Goal: Task Accomplishment & Management: Manage account settings

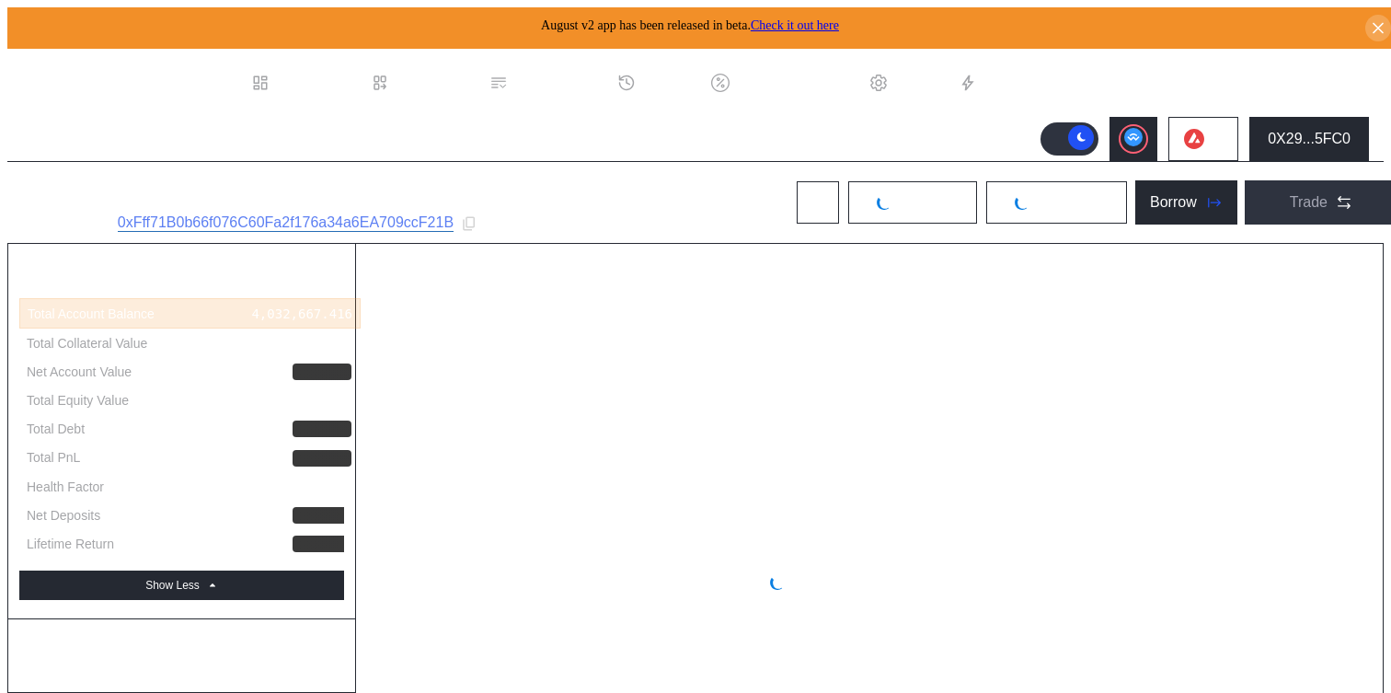
select select "*"
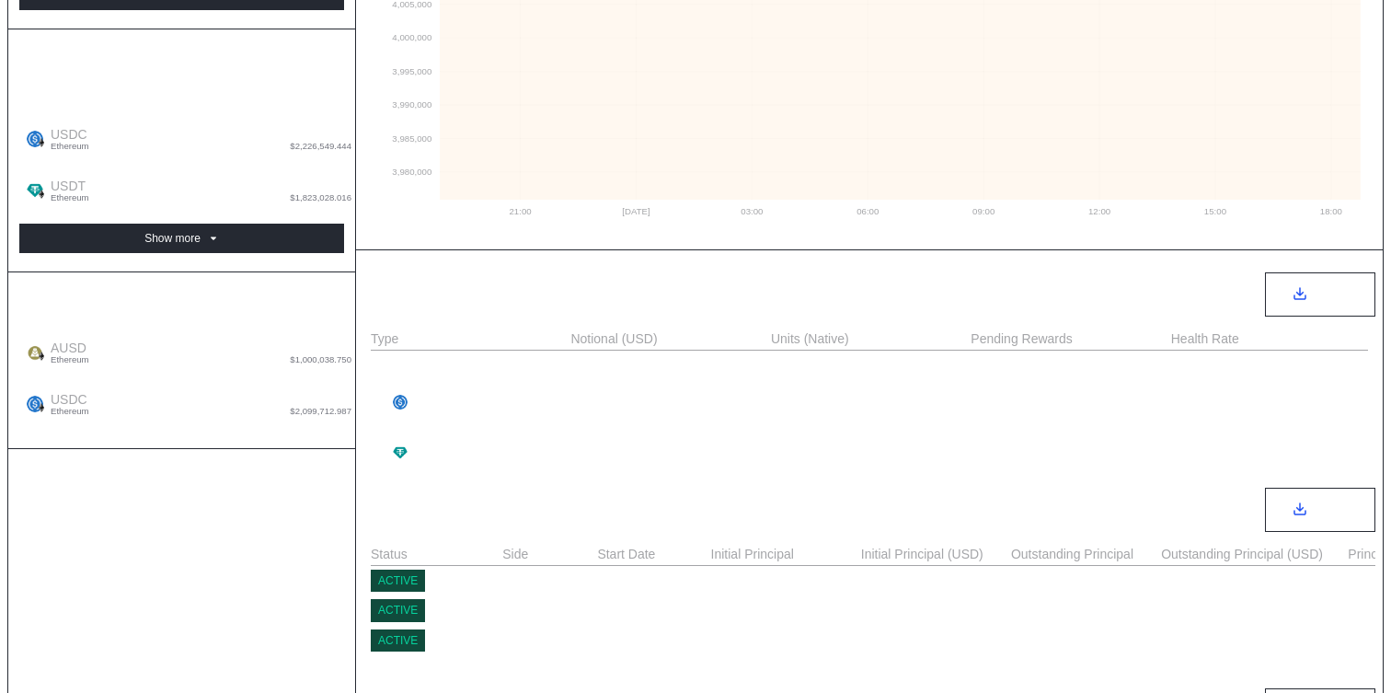
scroll to position [575, 0]
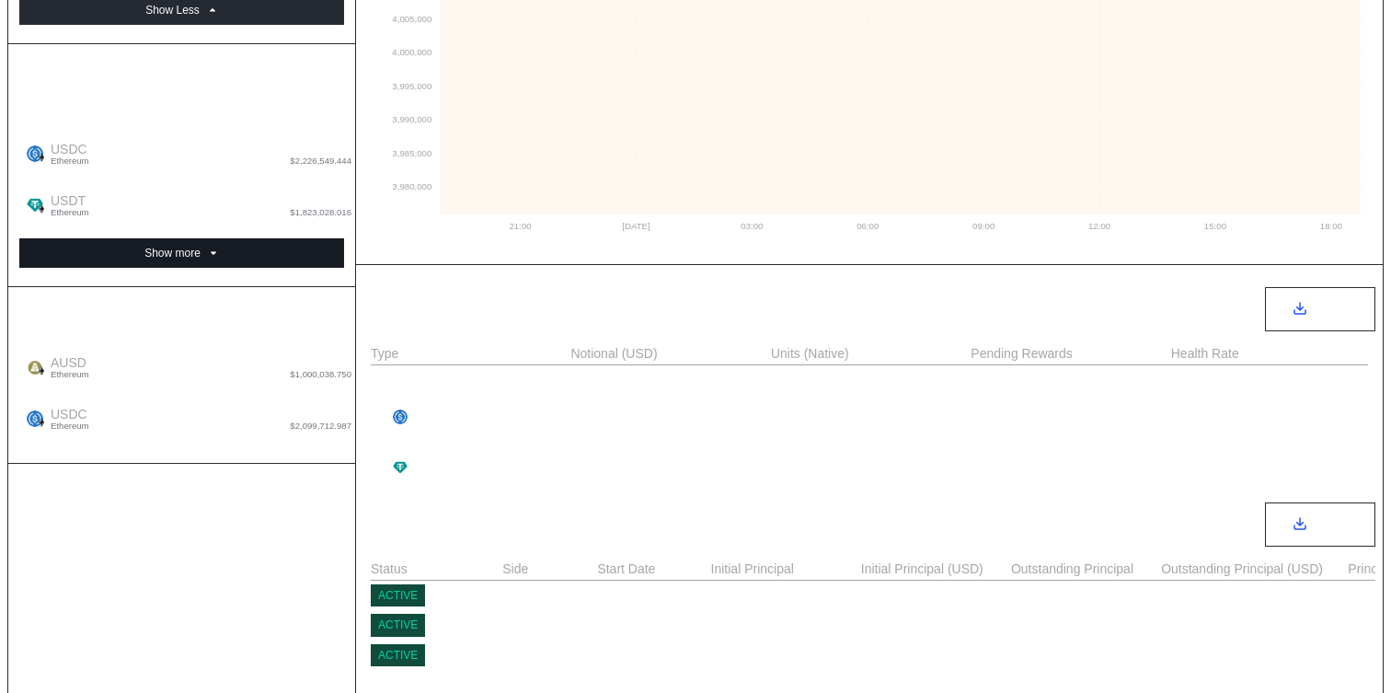
click at [228, 238] on button "Show more" at bounding box center [181, 252] width 325 height 29
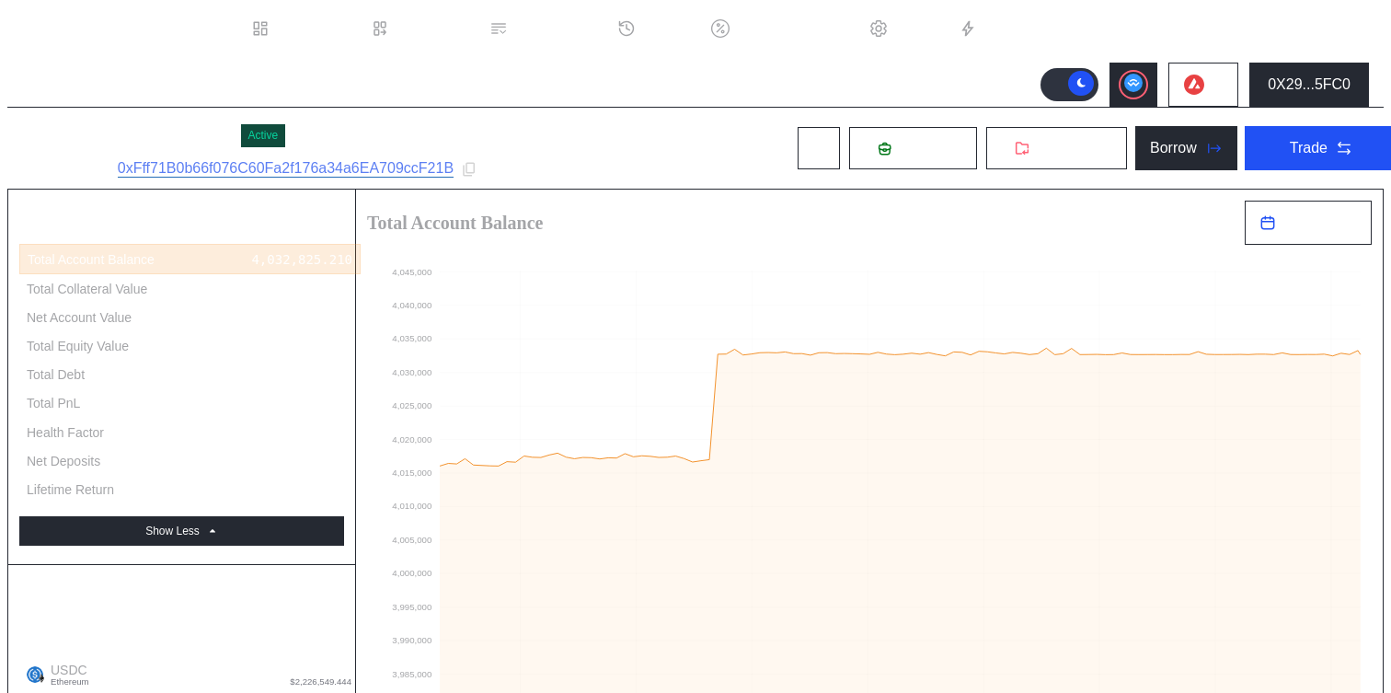
scroll to position [17, 0]
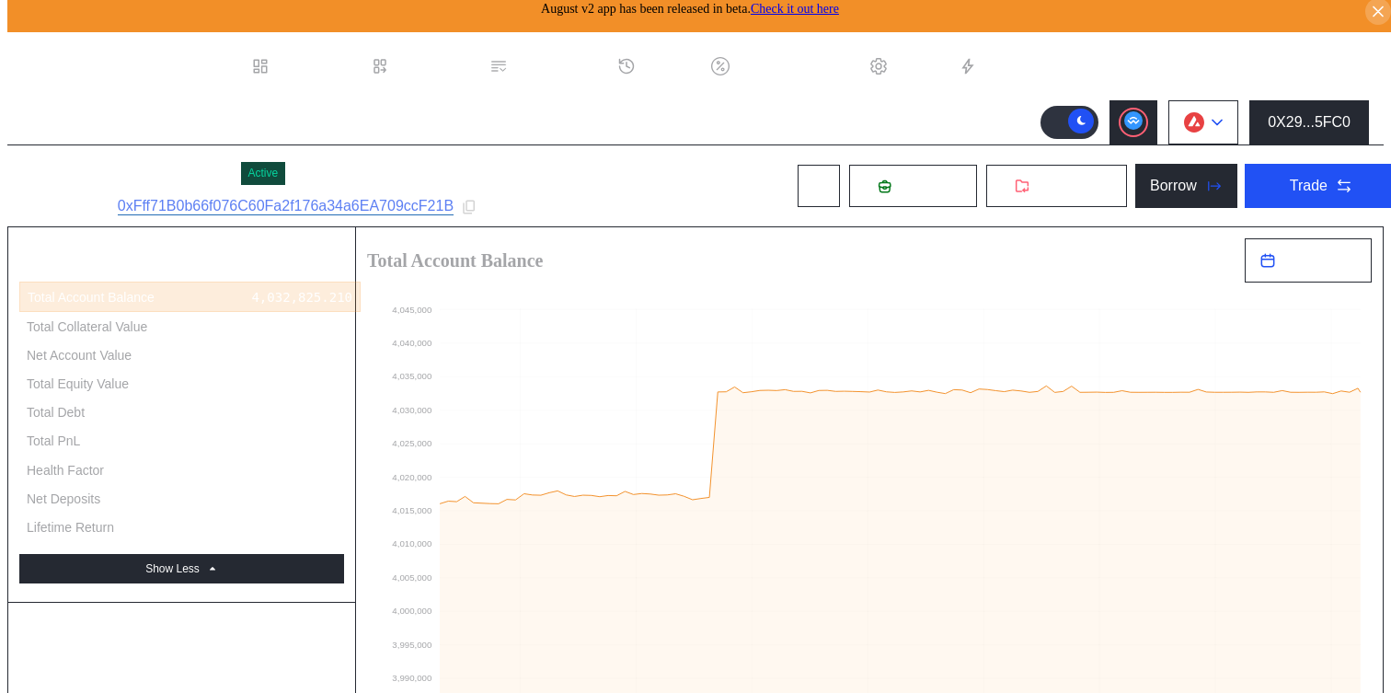
click at [1213, 107] on button at bounding box center [1203, 122] width 70 height 44
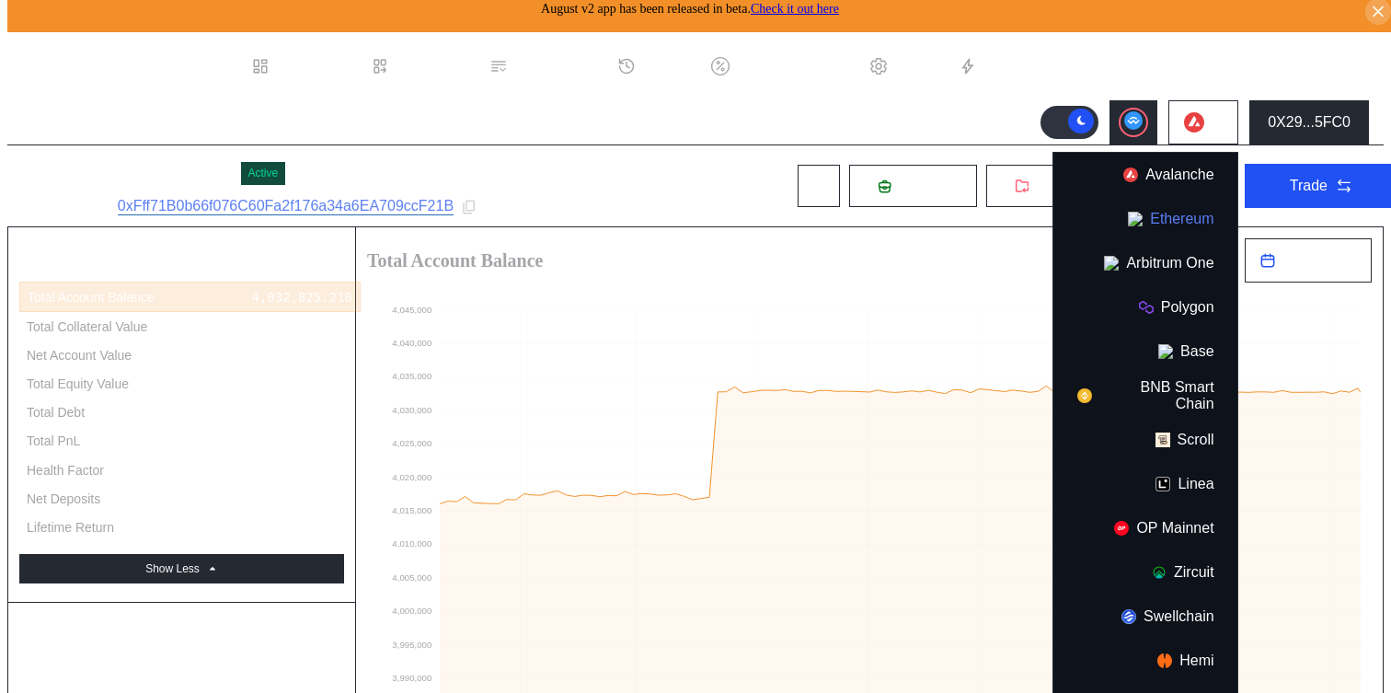
click at [1166, 207] on button "Ethereum" at bounding box center [1145, 219] width 184 height 44
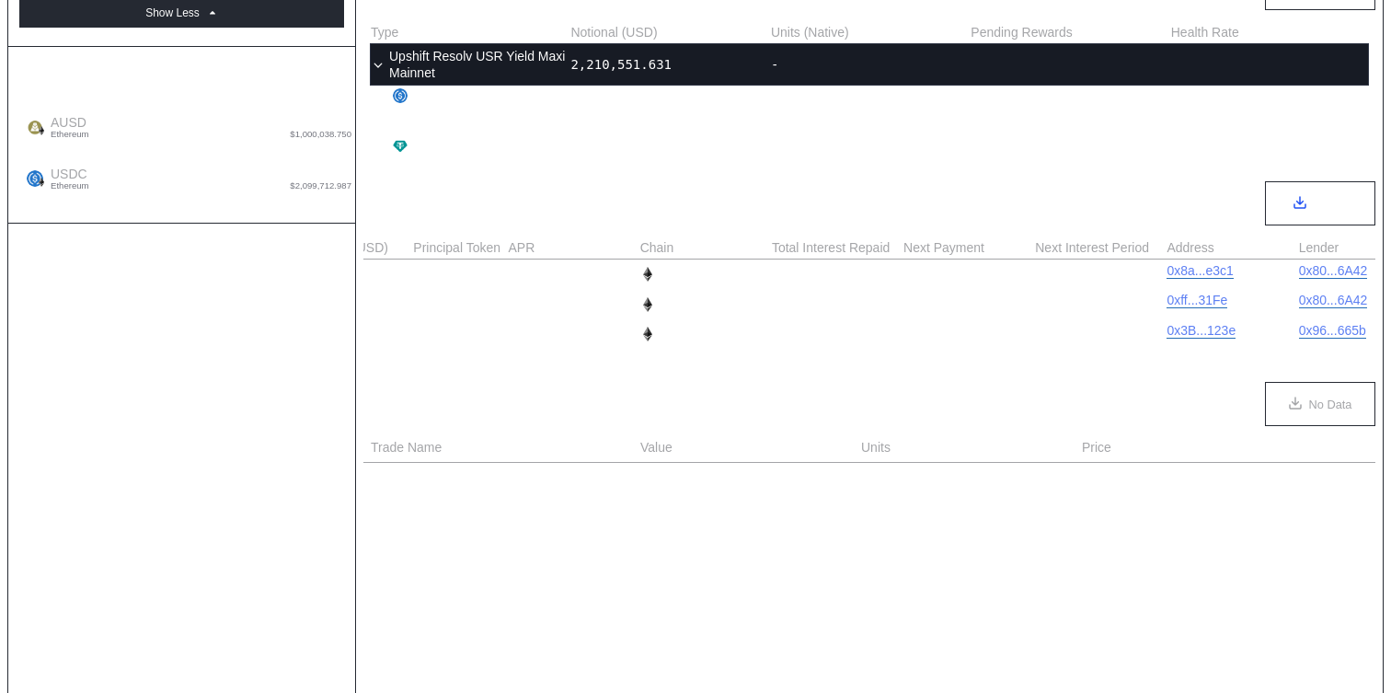
scroll to position [0, 0]
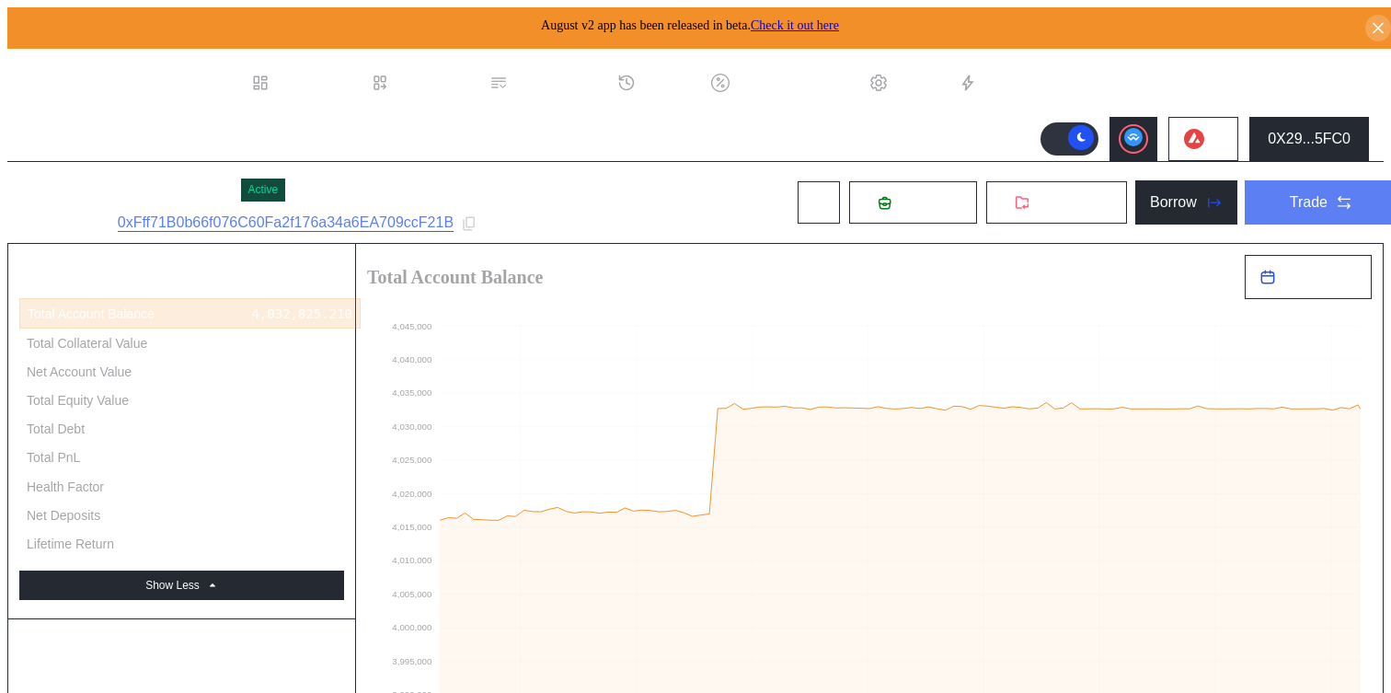
click at [1290, 205] on div "Trade" at bounding box center [1309, 202] width 38 height 17
click at [1310, 118] on button "0X29...5FC0" at bounding box center [1309, 139] width 120 height 44
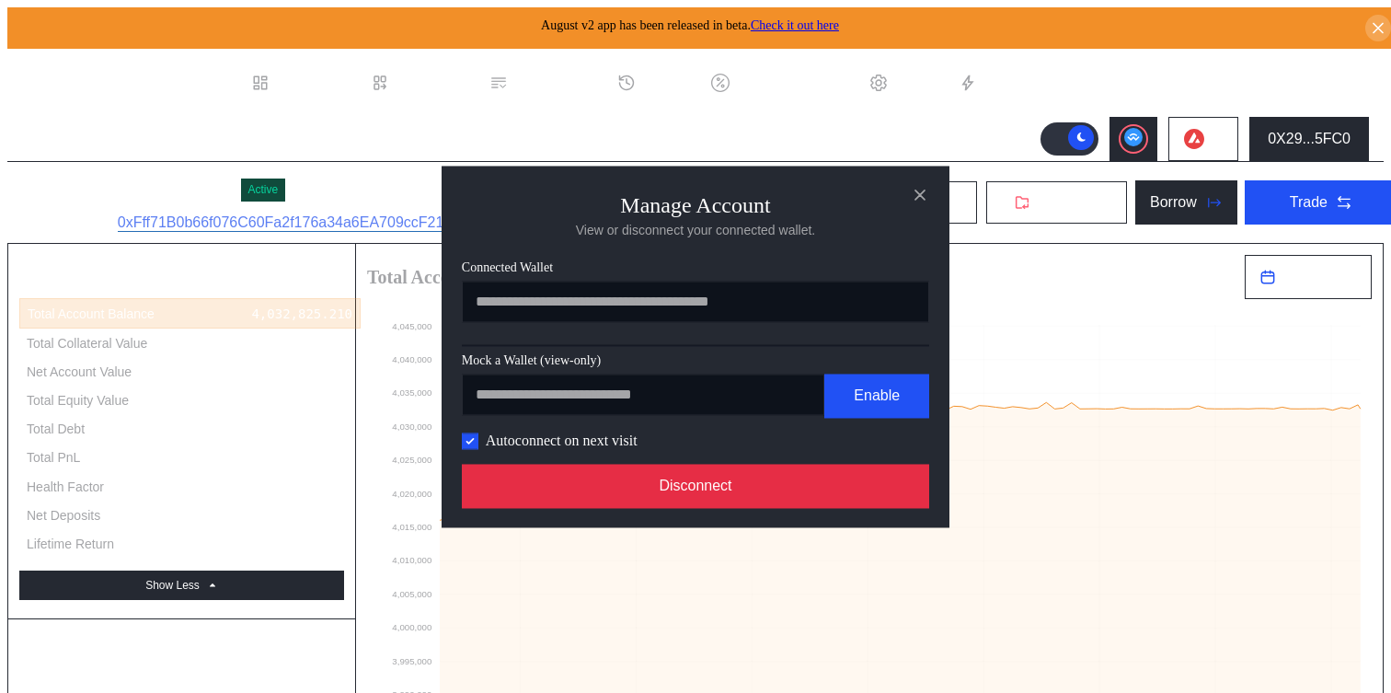
click at [862, 493] on button "Disconnect" at bounding box center [695, 486] width 467 height 44
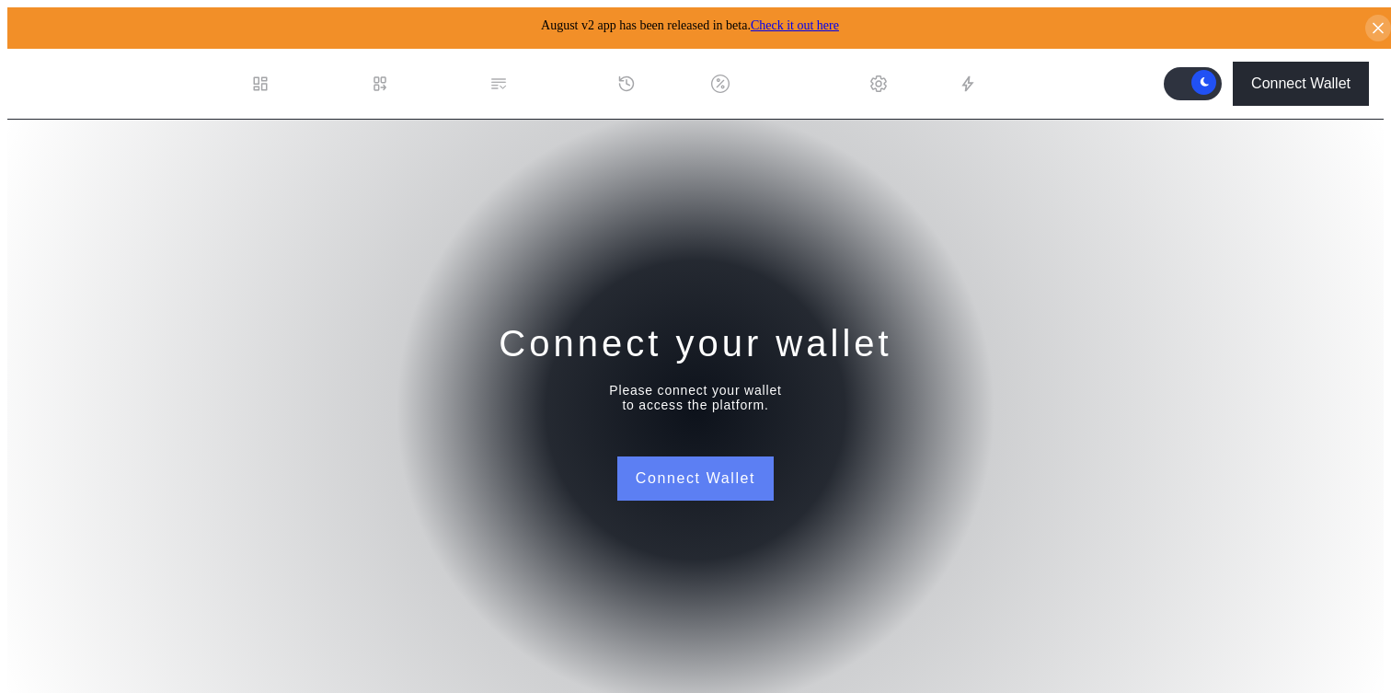
click at [693, 469] on button "Connect Wallet" at bounding box center [695, 478] width 156 height 44
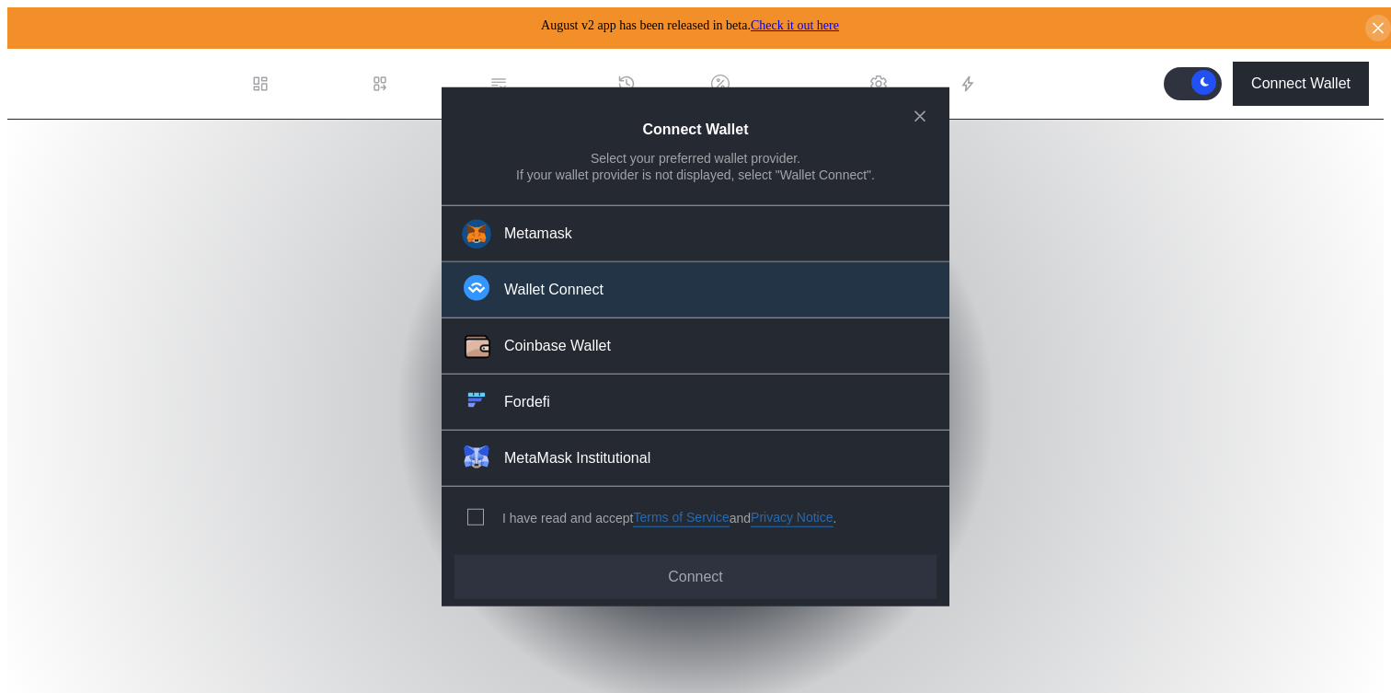
click at [613, 304] on button "Wallet Connect" at bounding box center [696, 290] width 508 height 56
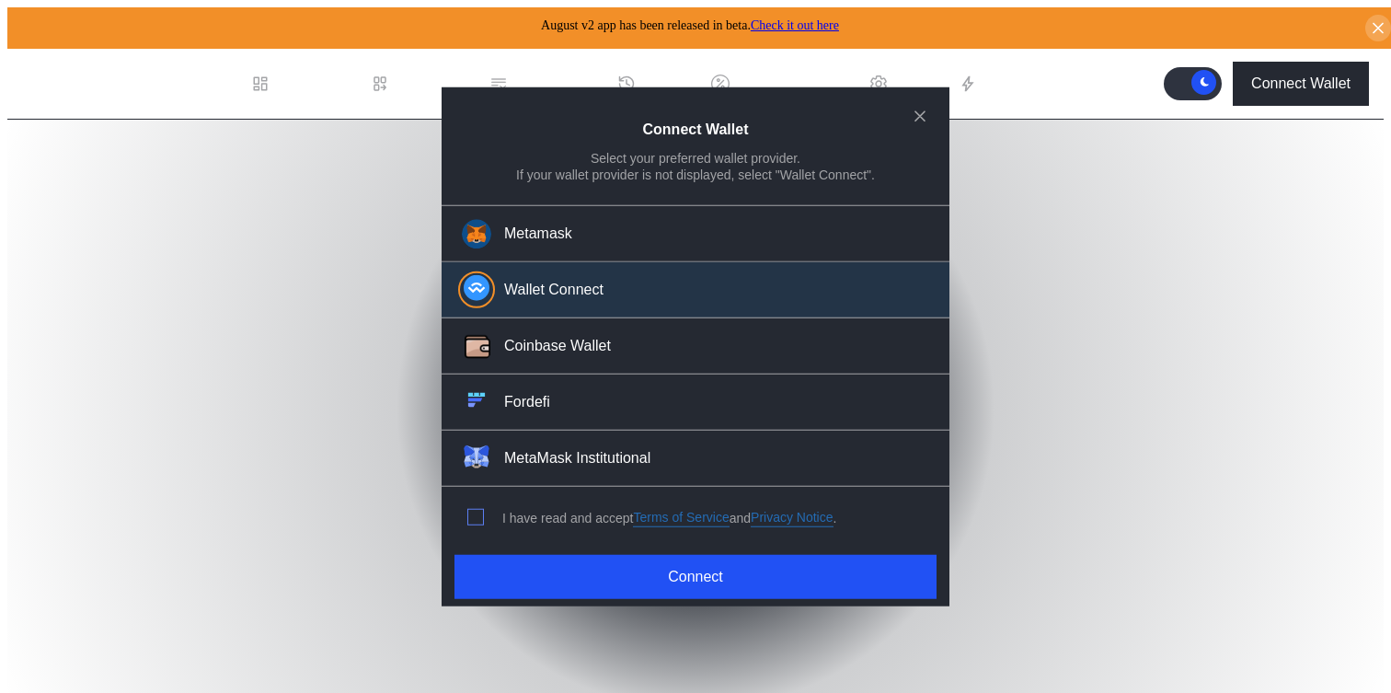
click at [471, 513] on span "modal" at bounding box center [475, 517] width 15 height 15
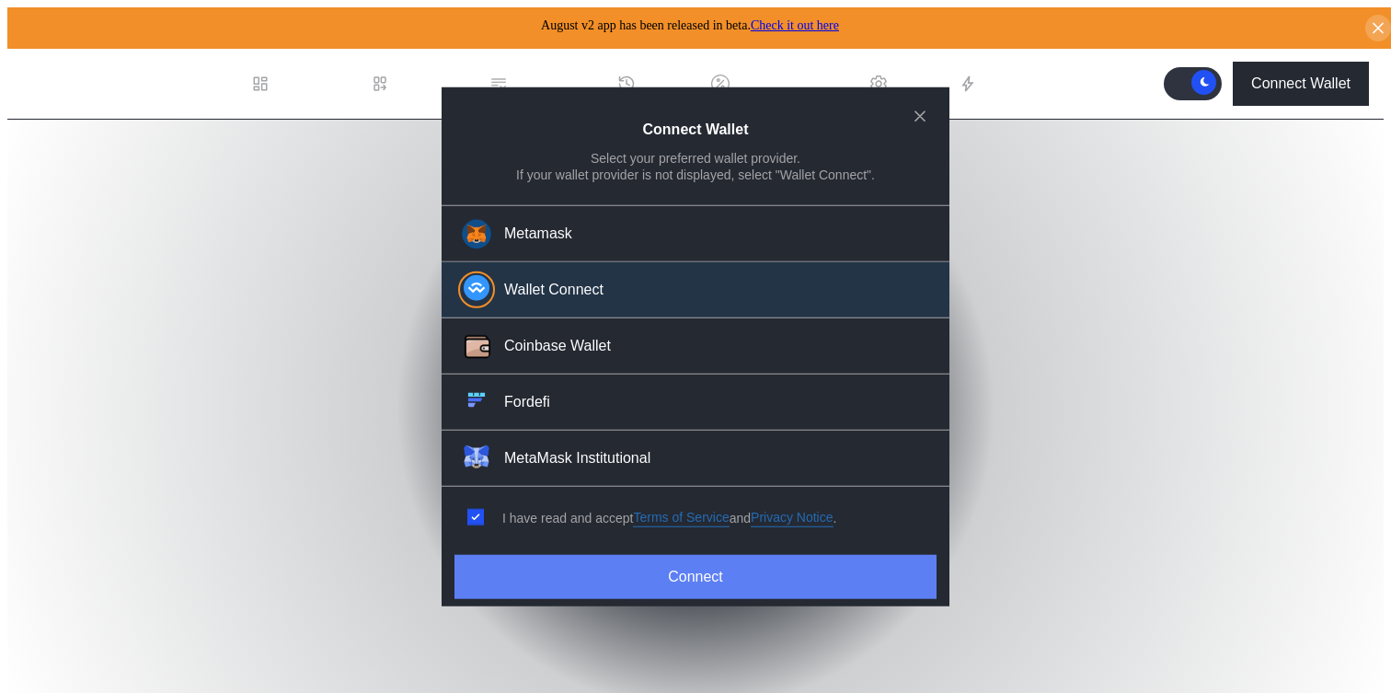
click at [502, 569] on button "Connect" at bounding box center [695, 577] width 482 height 44
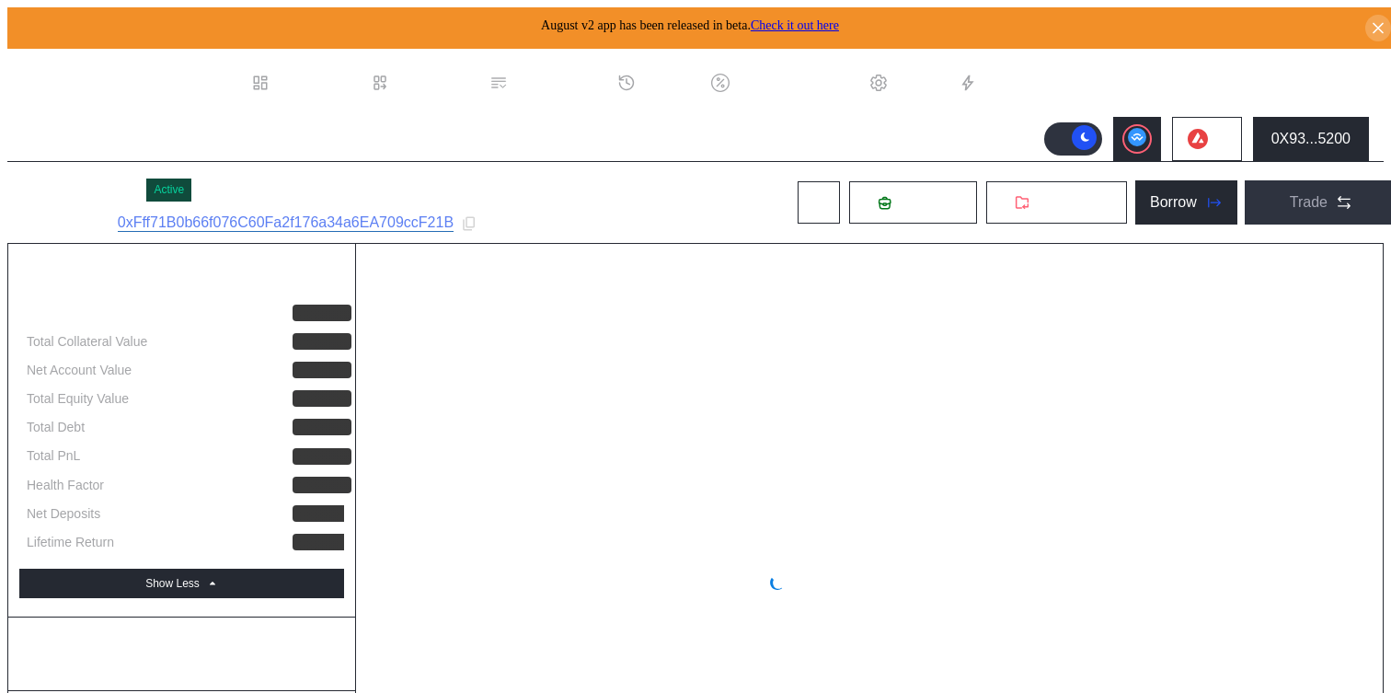
select select "*"
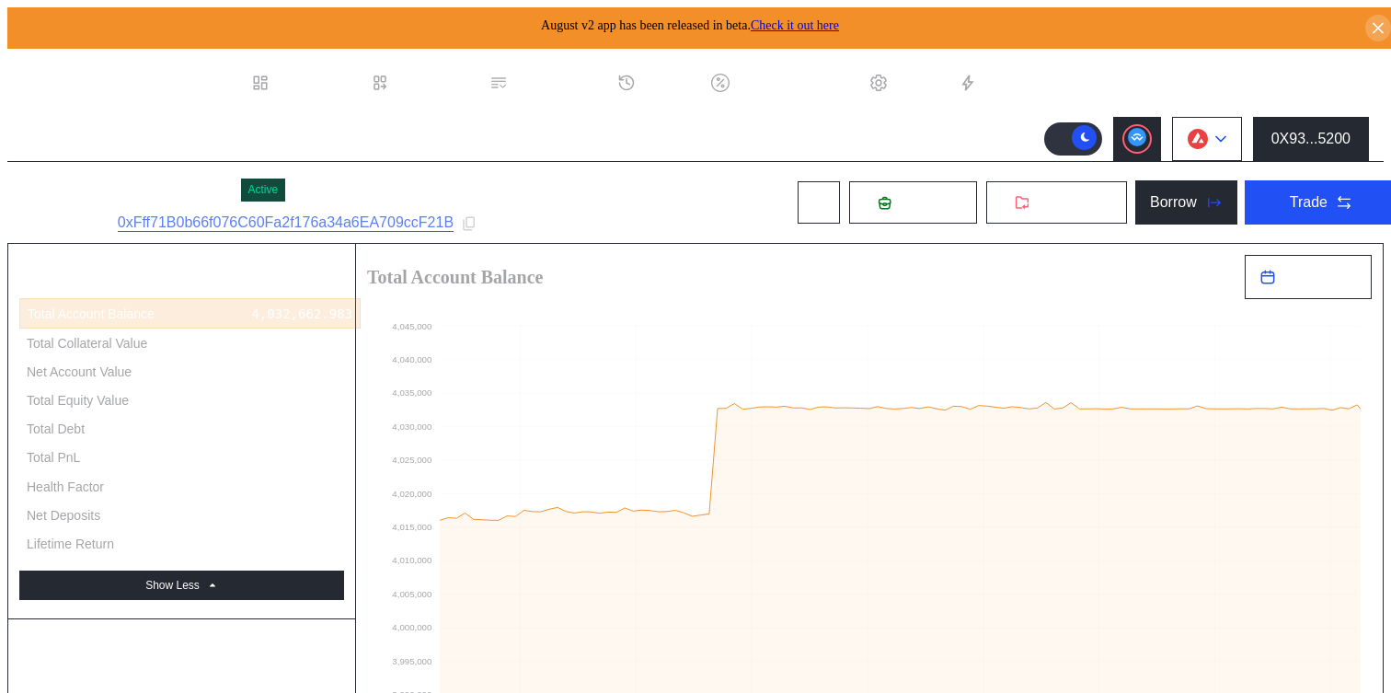
click at [1213, 132] on button at bounding box center [1207, 139] width 70 height 44
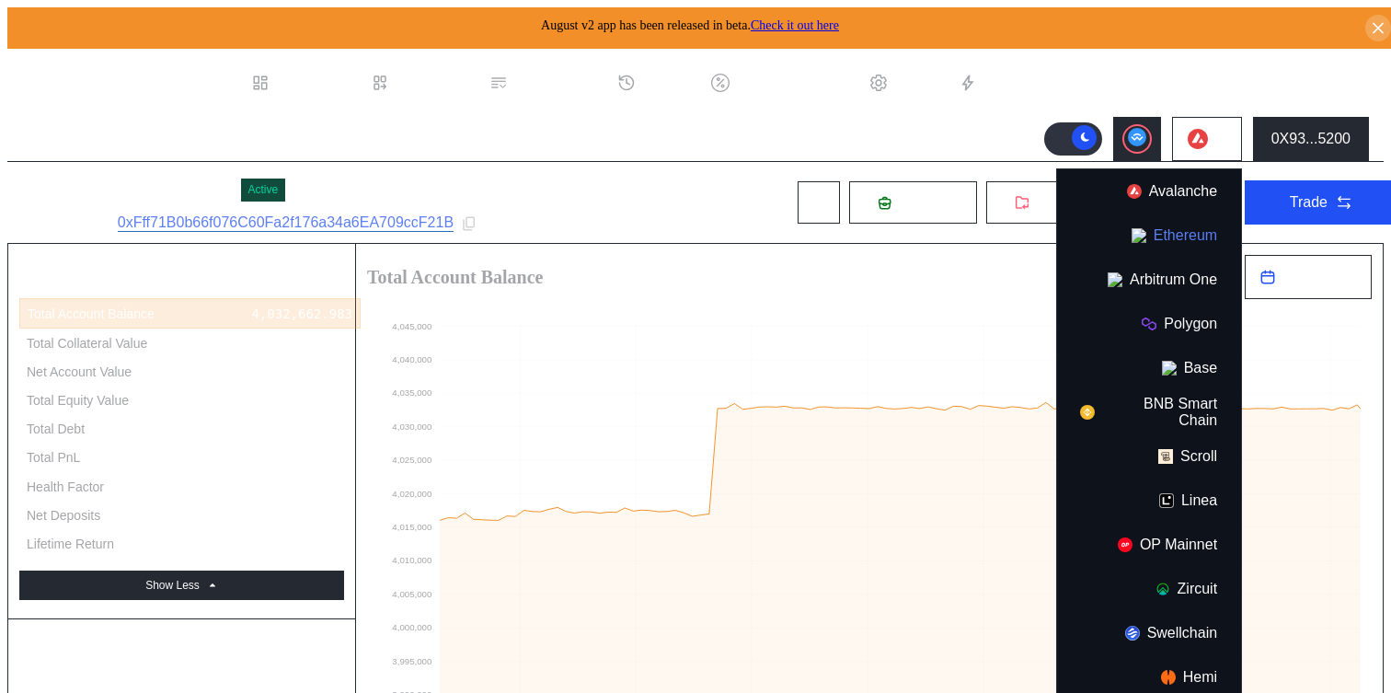
click at [1193, 220] on button "Ethereum" at bounding box center [1149, 235] width 184 height 44
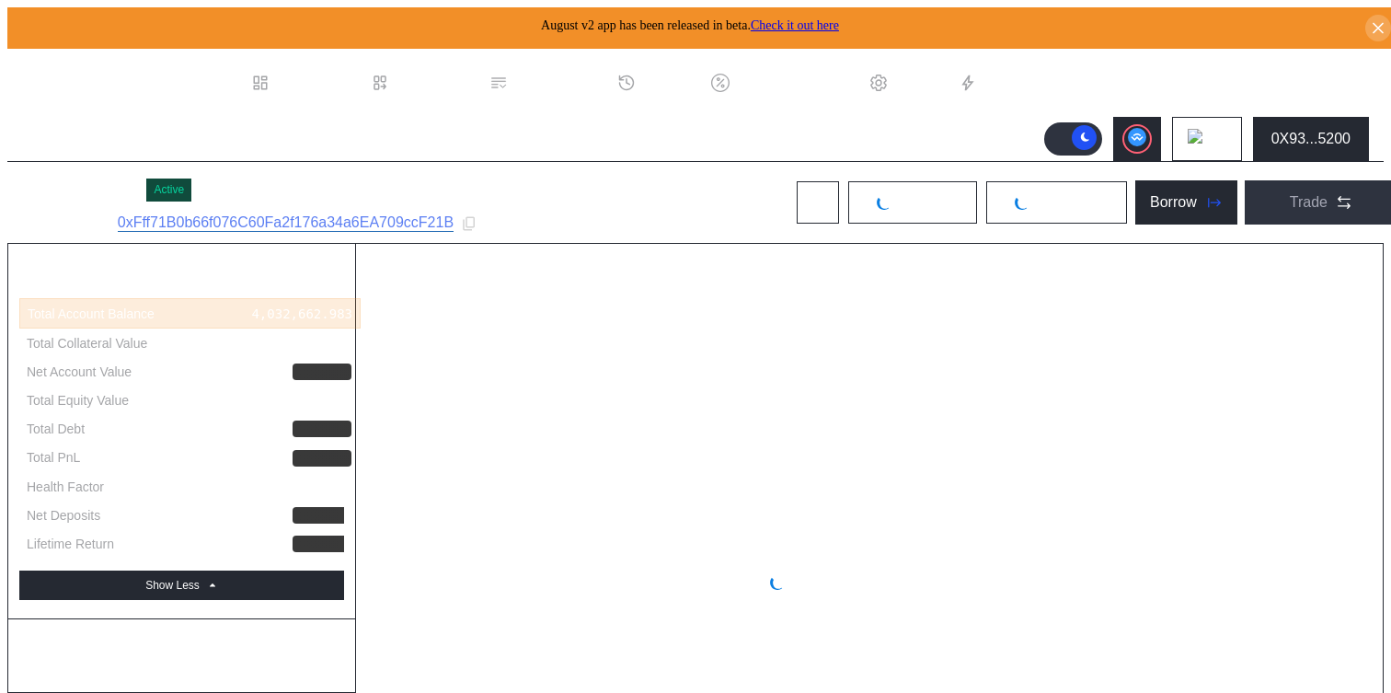
select select "*"
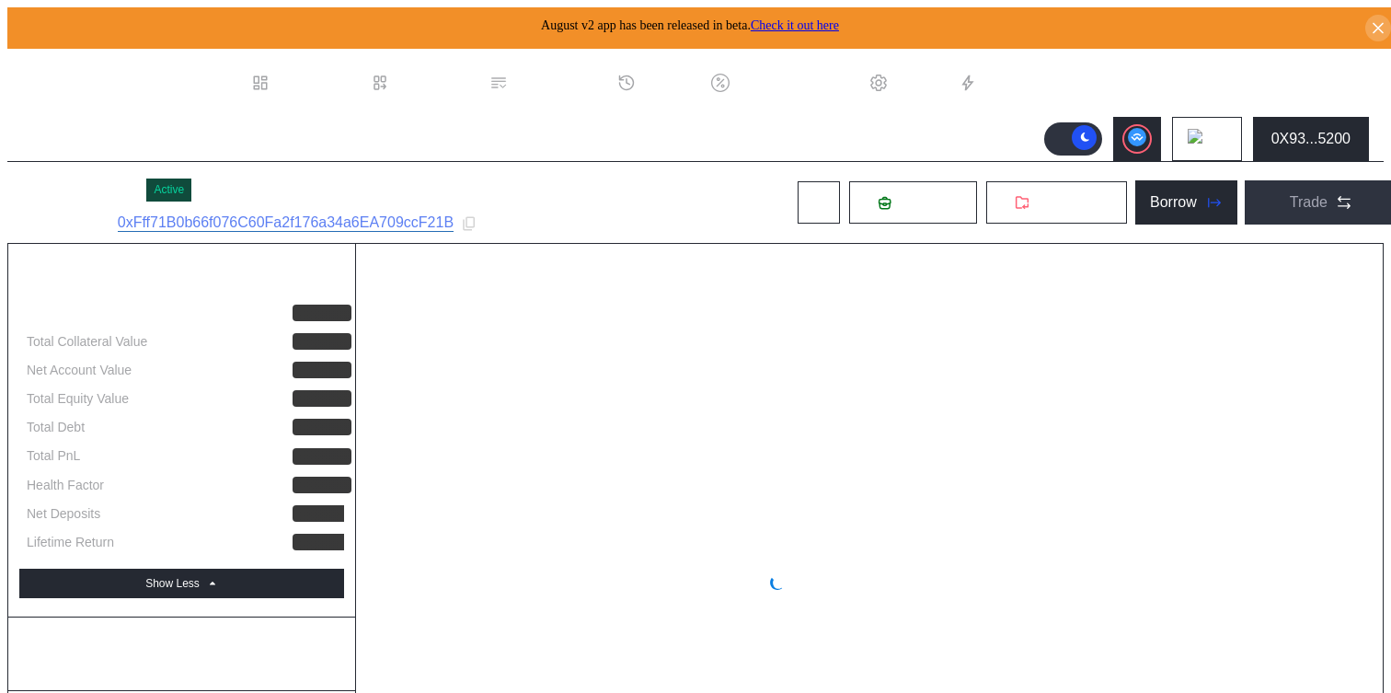
select select "*"
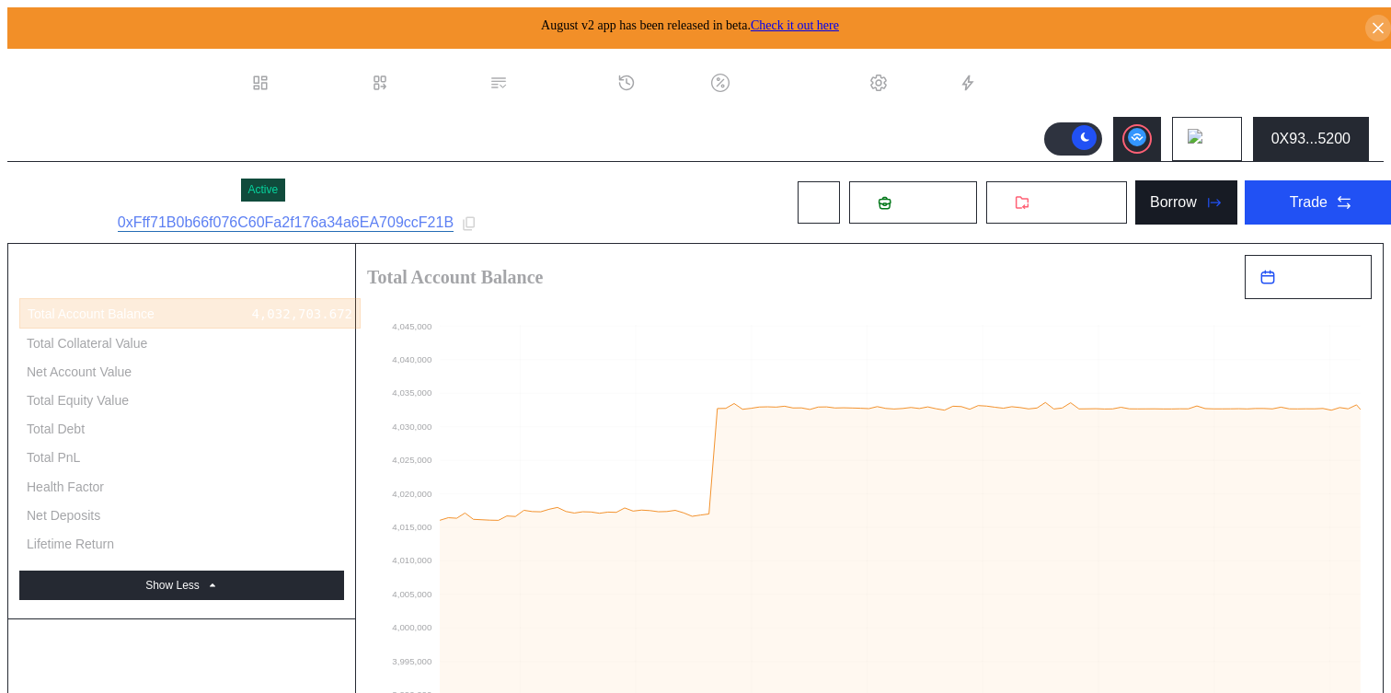
click at [1171, 211] on button "Borrow" at bounding box center [1186, 202] width 102 height 44
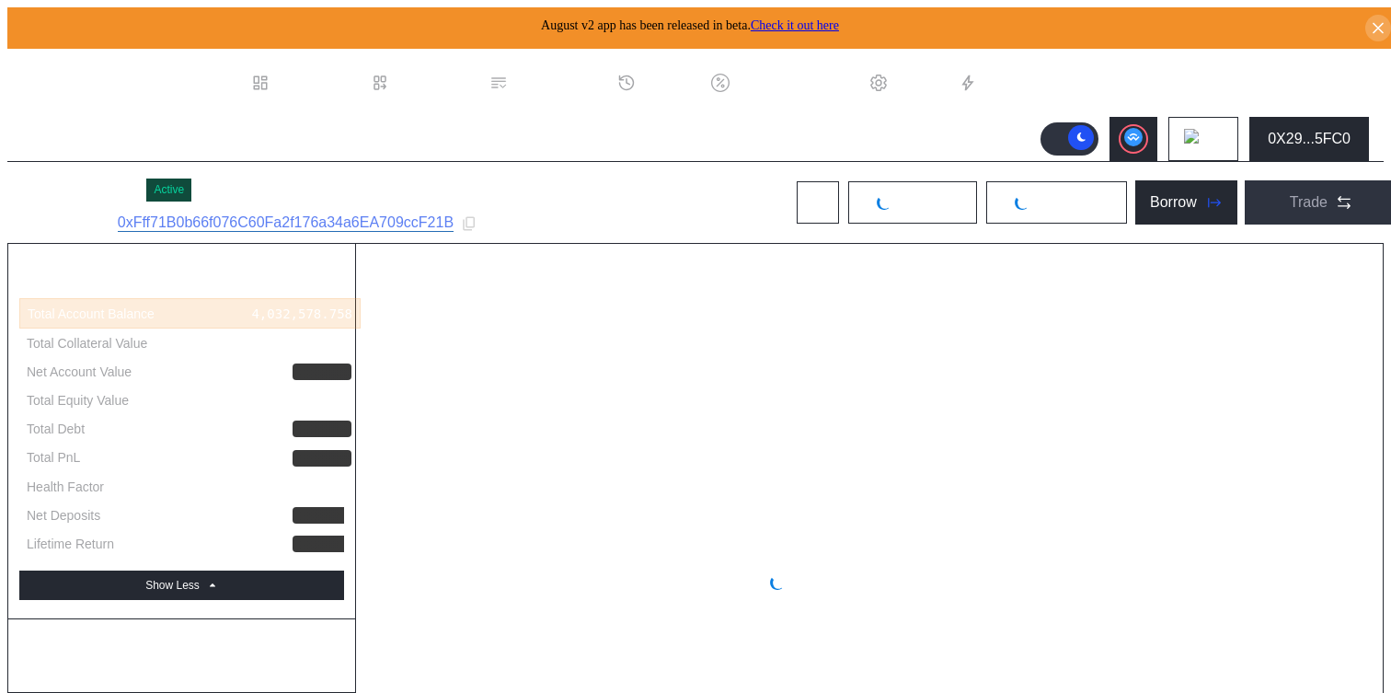
select select "*"
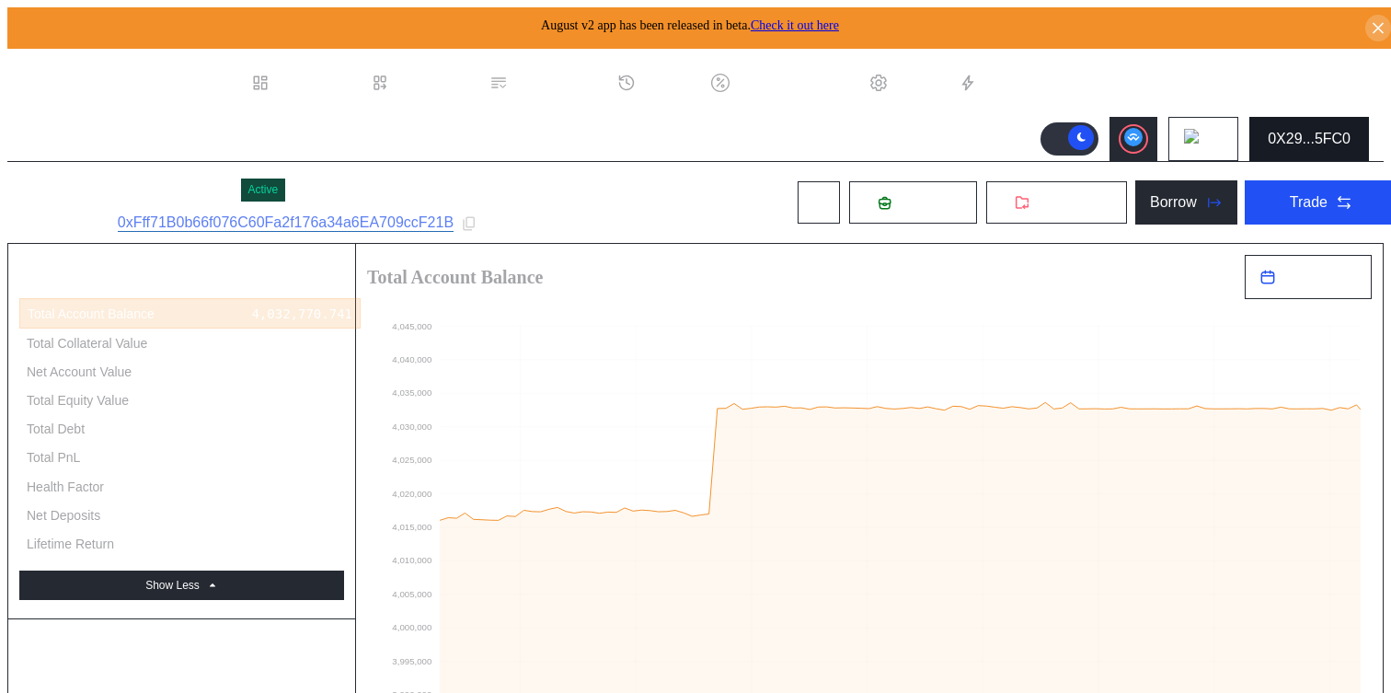
click at [1330, 131] on div "0X29...5FC0" at bounding box center [1309, 139] width 83 height 17
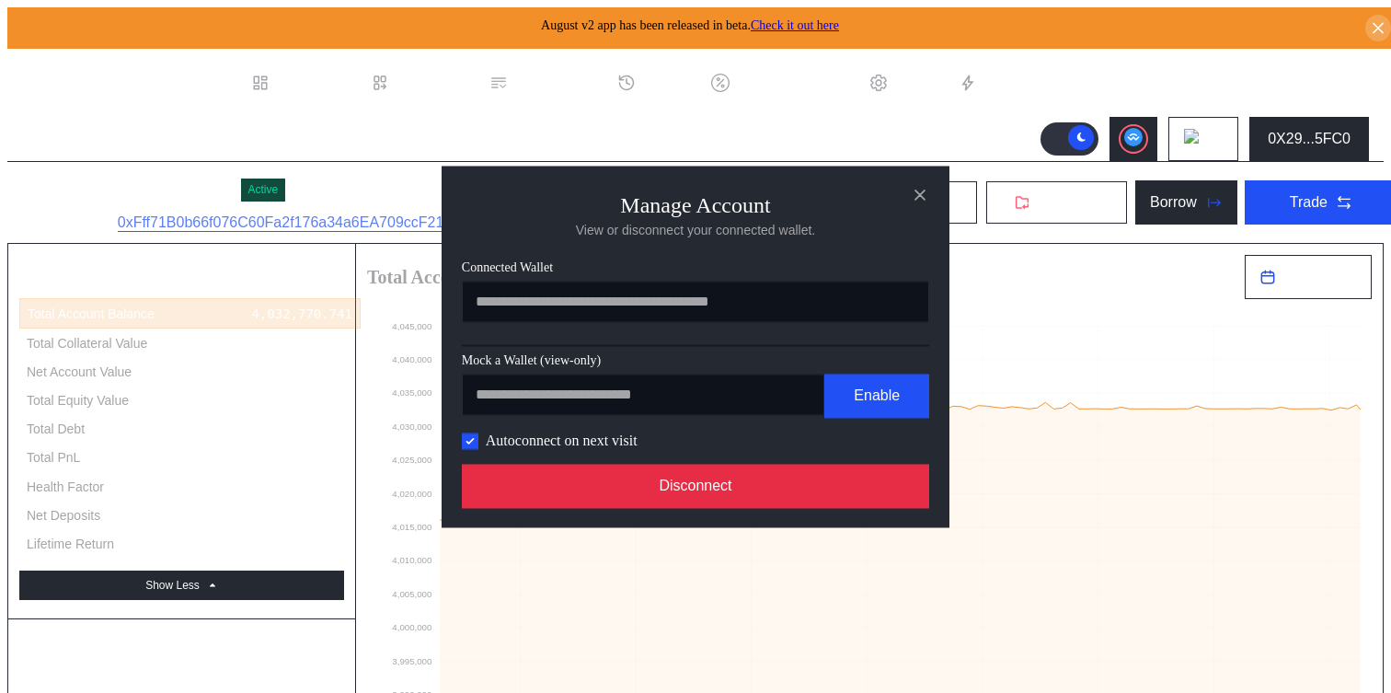
click at [818, 498] on button "Disconnect" at bounding box center [695, 486] width 467 height 44
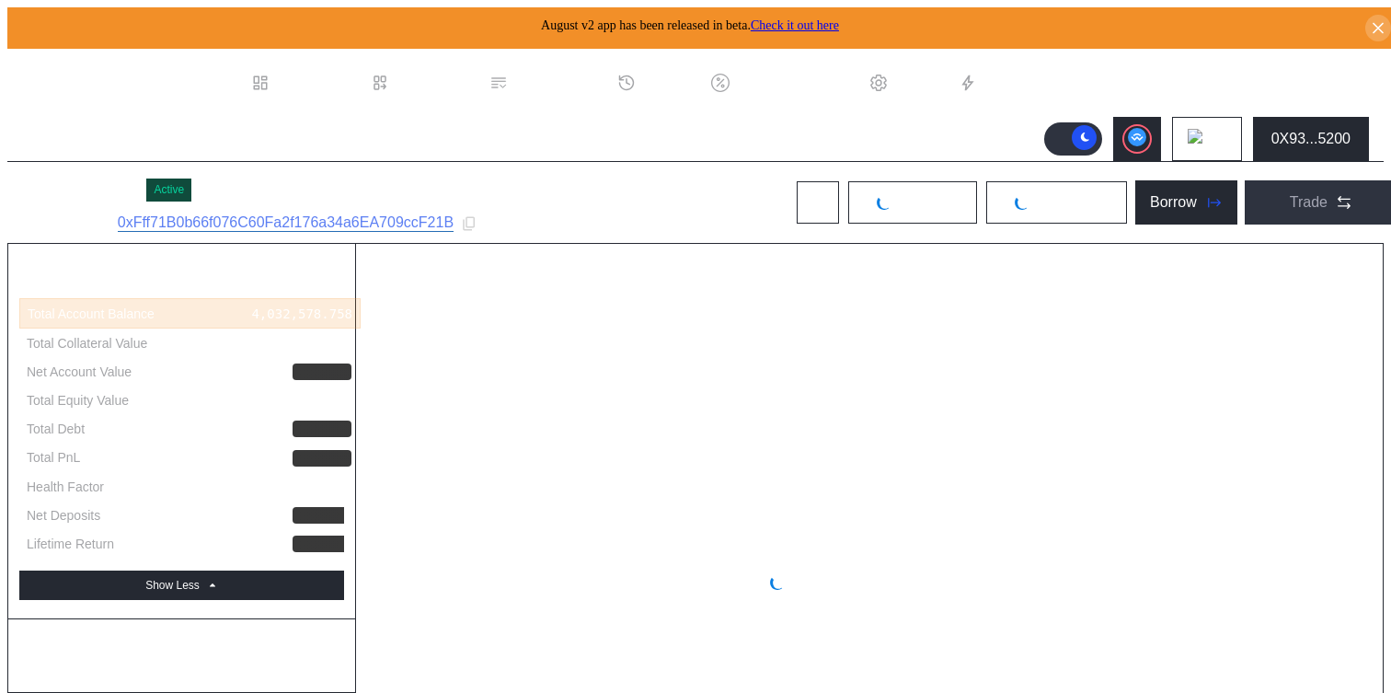
select select "*"
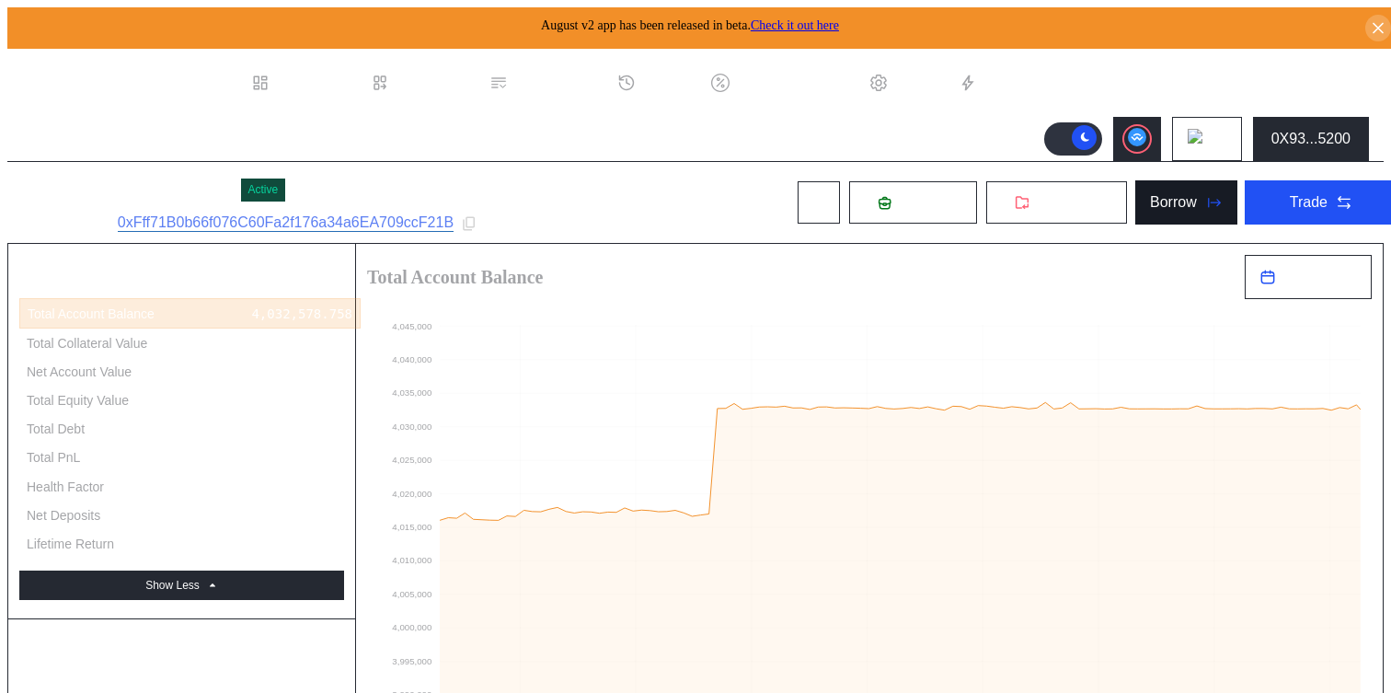
click at [1152, 194] on div "Borrow" at bounding box center [1173, 202] width 47 height 17
type input "**********"
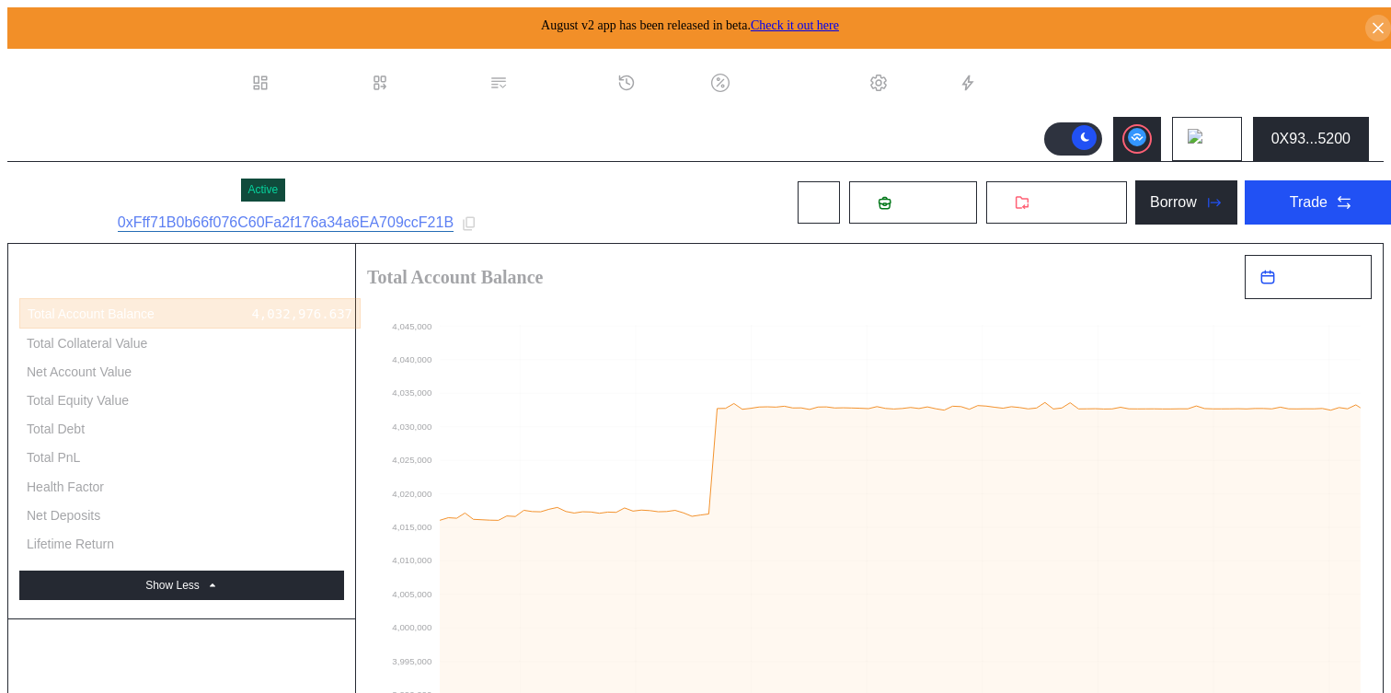
type input "**********"
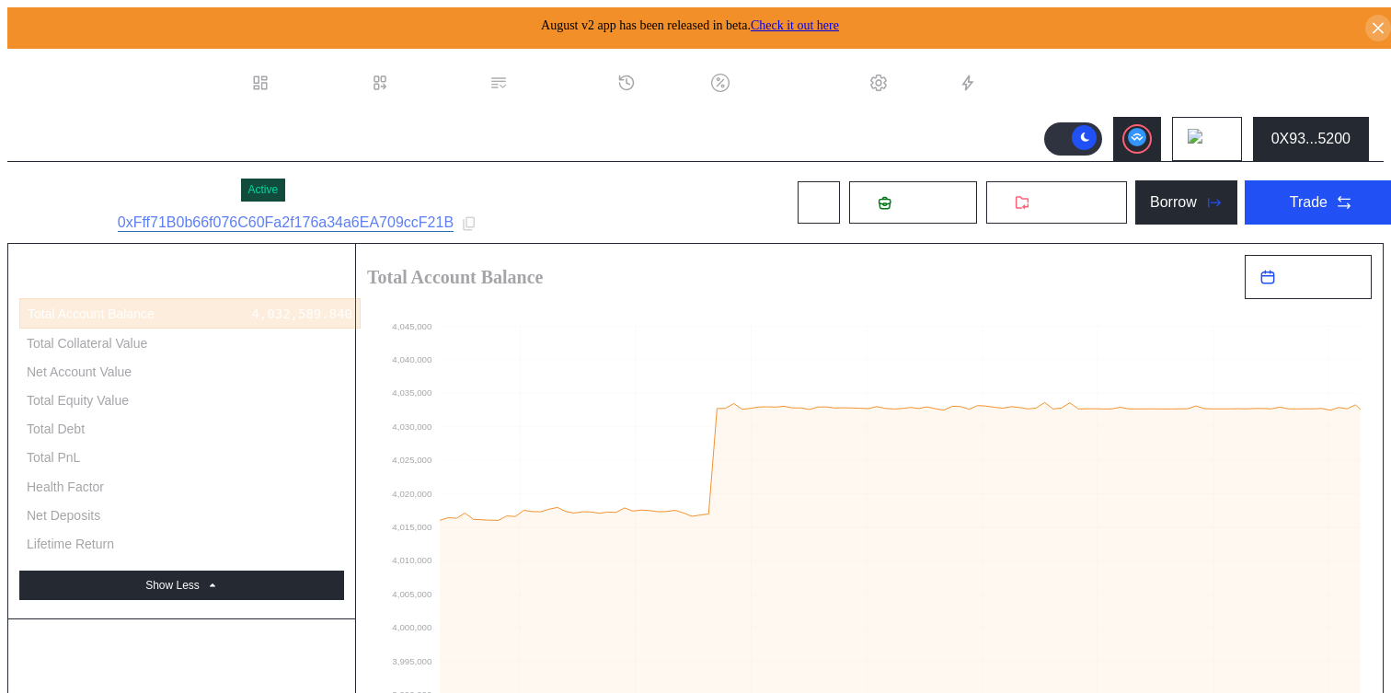
type input "**********"
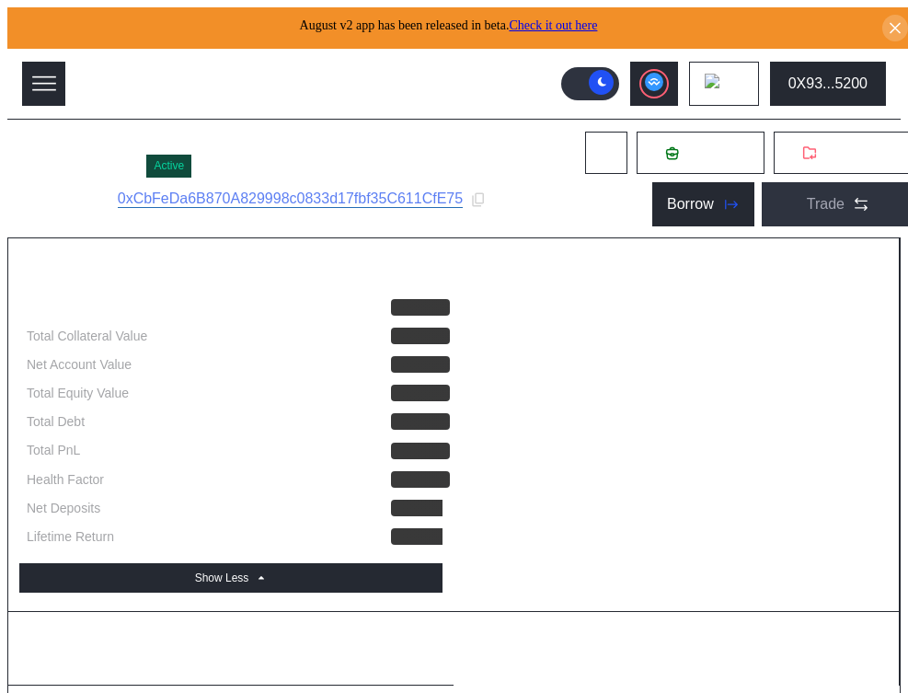
select select "*"
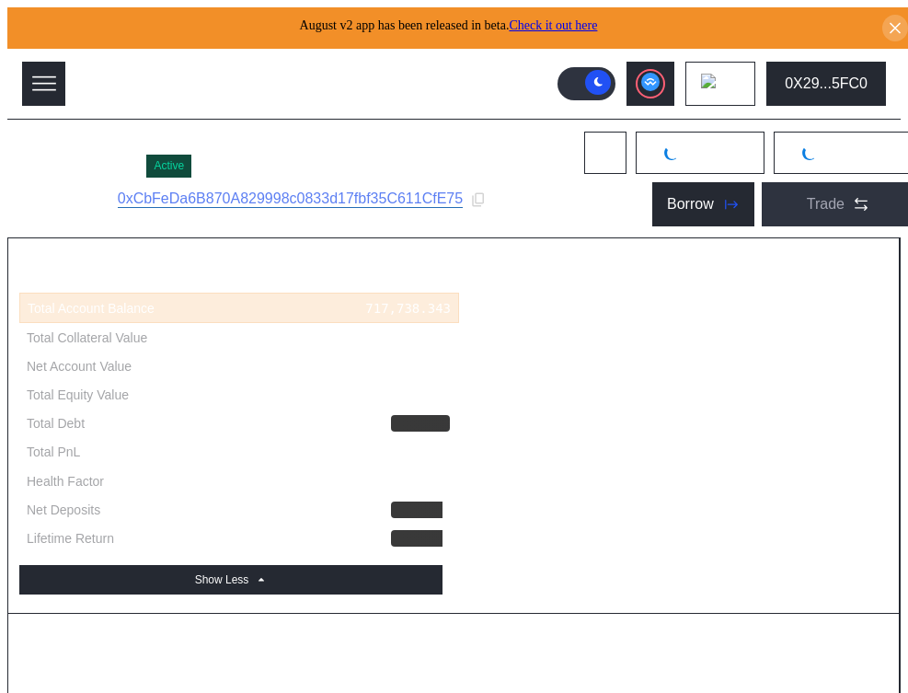
select select "*"
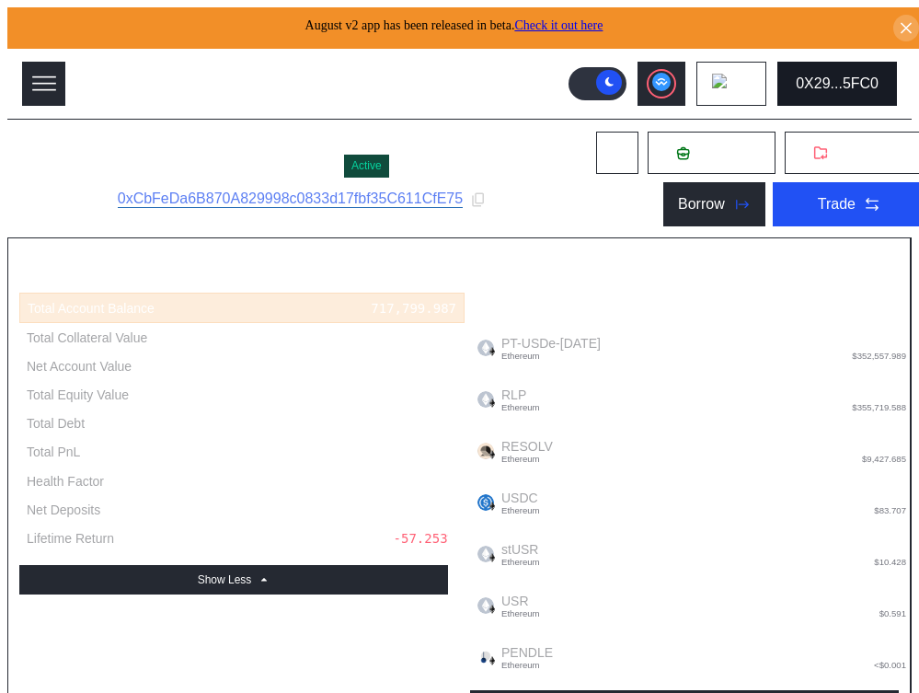
click at [860, 75] on div "0X29...5FC0" at bounding box center [837, 83] width 83 height 17
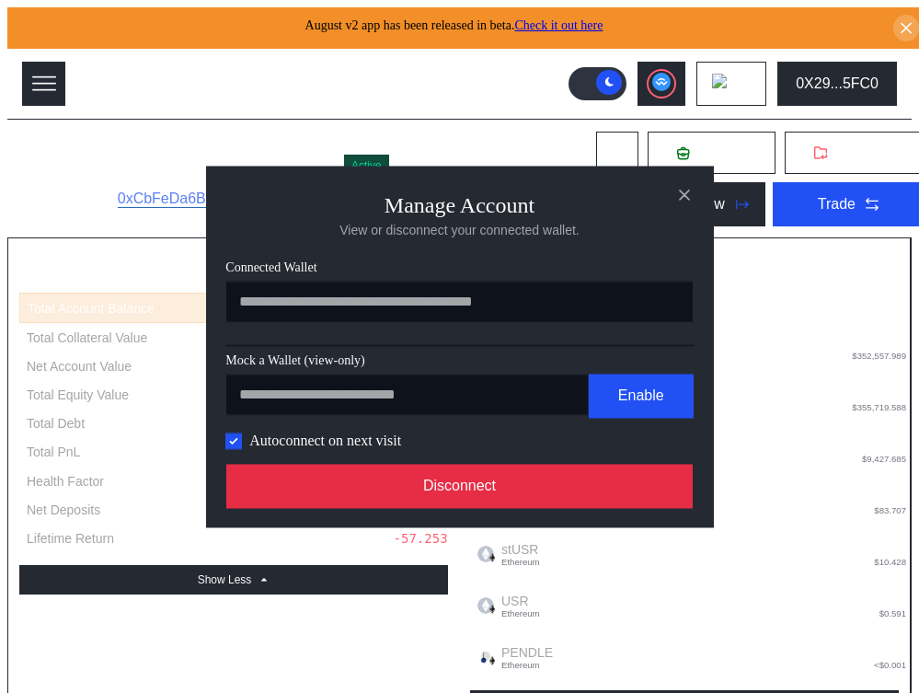
click at [563, 500] on button "Disconnect" at bounding box center [459, 486] width 467 height 44
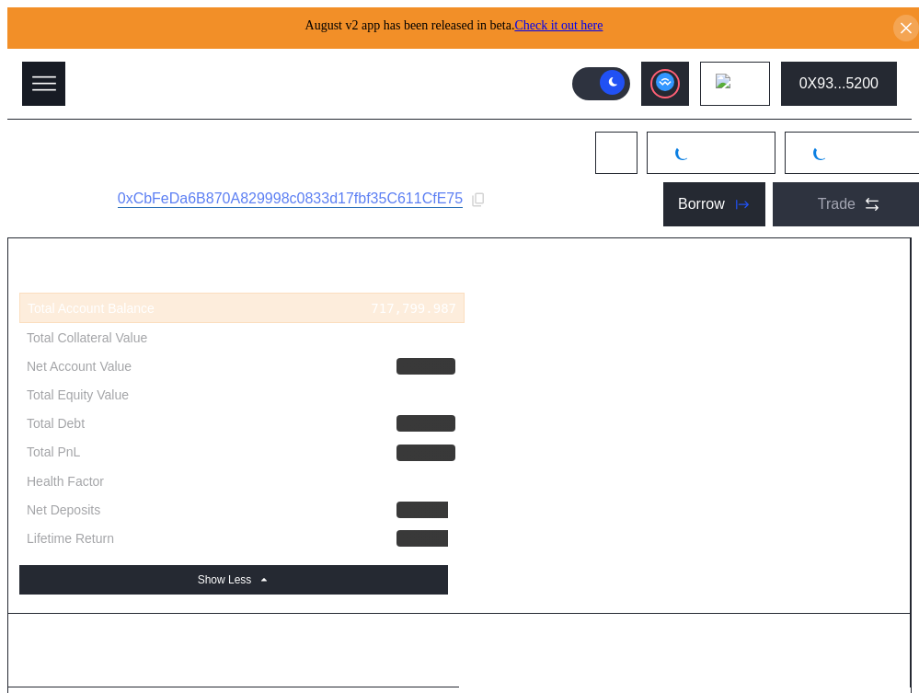
click at [34, 90] on button at bounding box center [43, 84] width 43 height 44
select select "*"
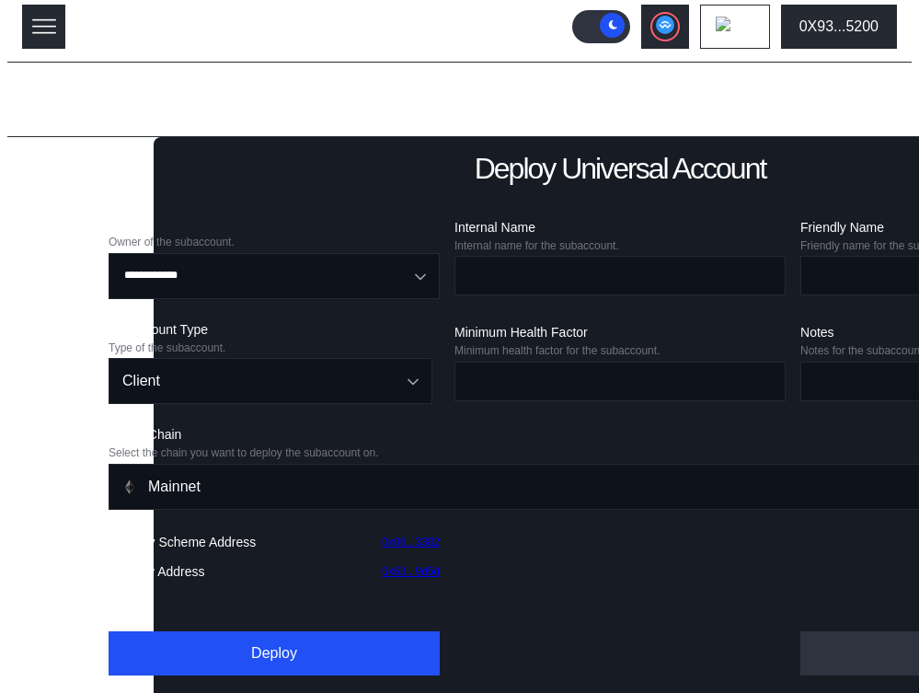
scroll to position [74, 0]
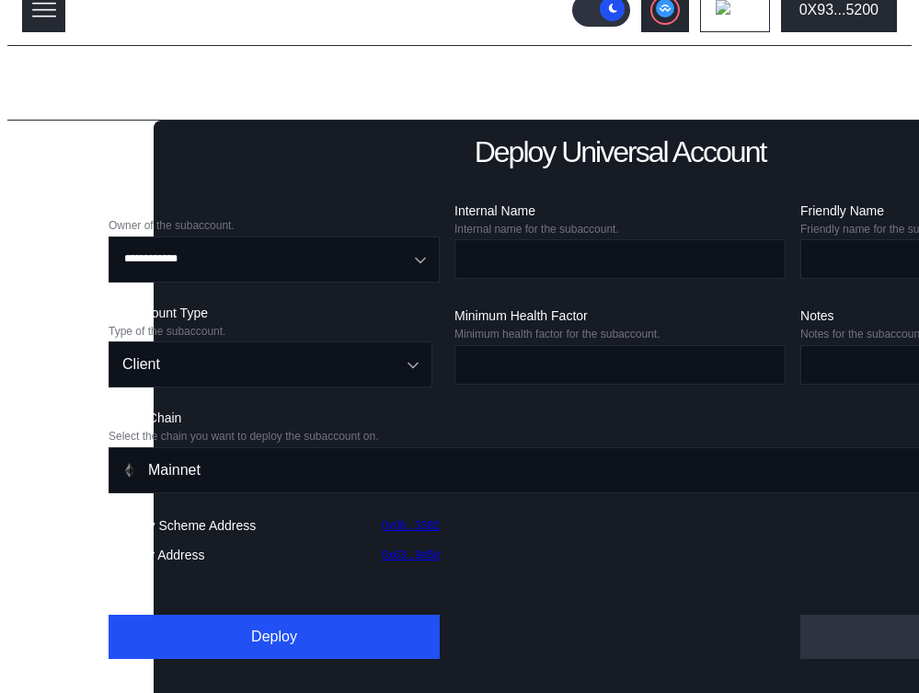
click at [42, 604] on div "Balance Collateral" at bounding box center [81, 587] width 98 height 33
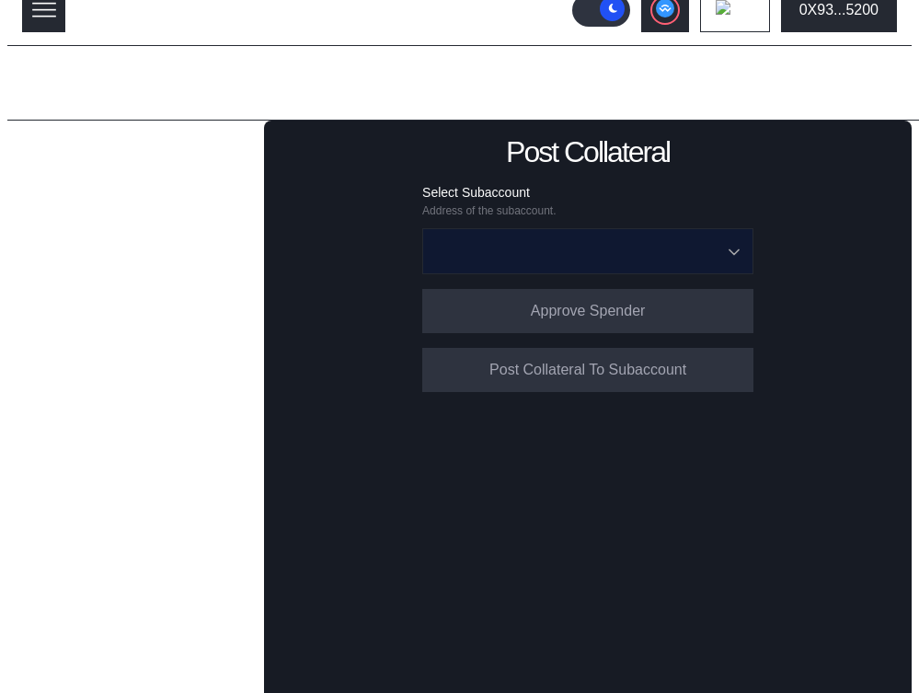
click at [688, 241] on input "Open menu" at bounding box center [577, 251] width 283 height 44
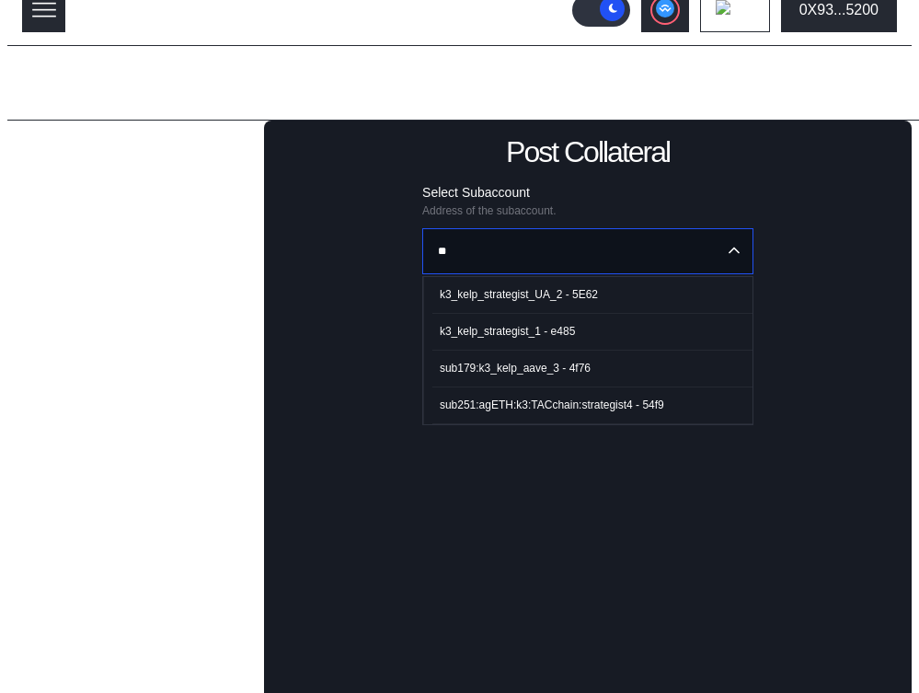
click at [580, 296] on span "k3_kelp_strategist_UA_2 - 5E62" at bounding box center [592, 295] width 320 height 38
type input "**********"
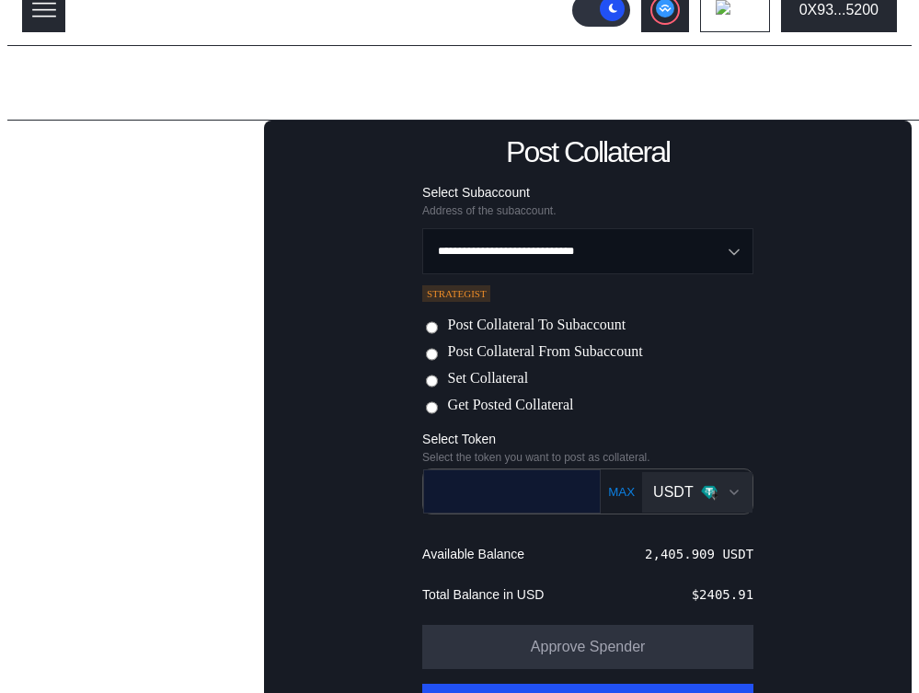
click at [509, 505] on input "text" at bounding box center [498, 491] width 149 height 38
paste input "**********"
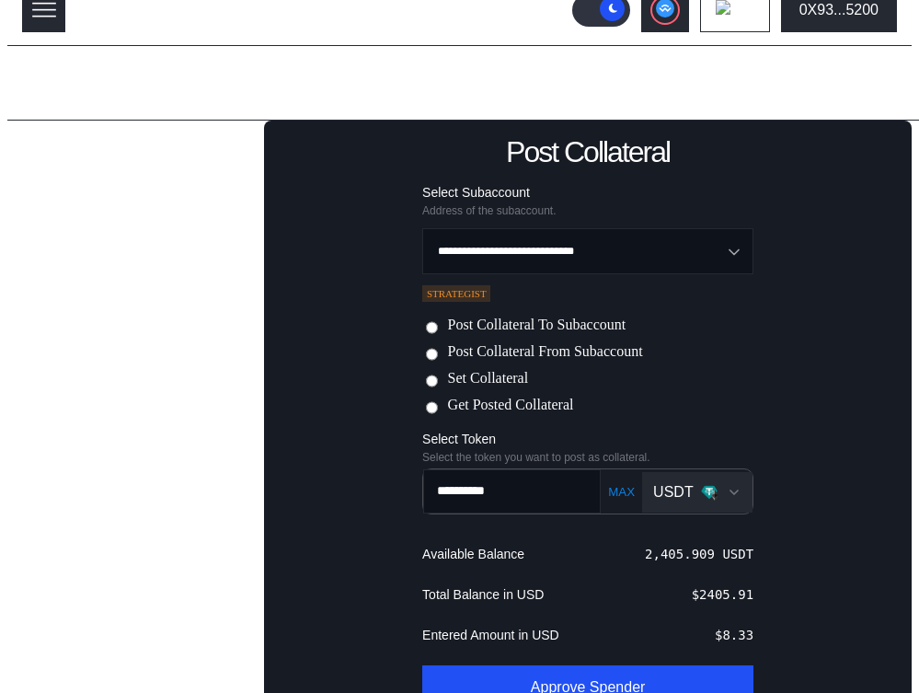
type input "**********"
click at [668, 484] on div "USDT" at bounding box center [673, 492] width 40 height 17
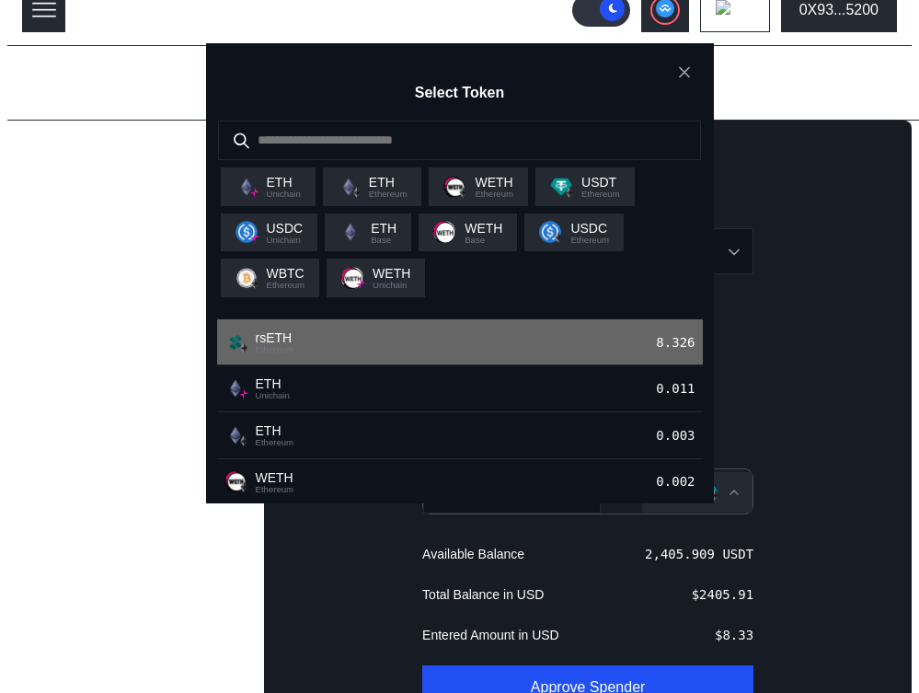
click at [363, 366] on div "rsETH Ethereum 8.326" at bounding box center [460, 342] width 486 height 47
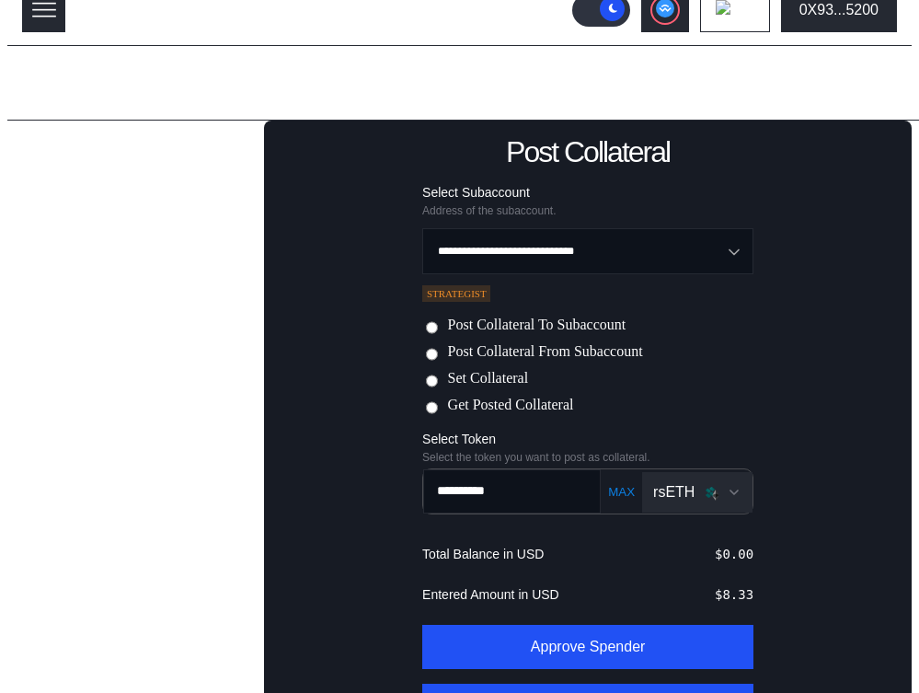
scroll to position [177, 0]
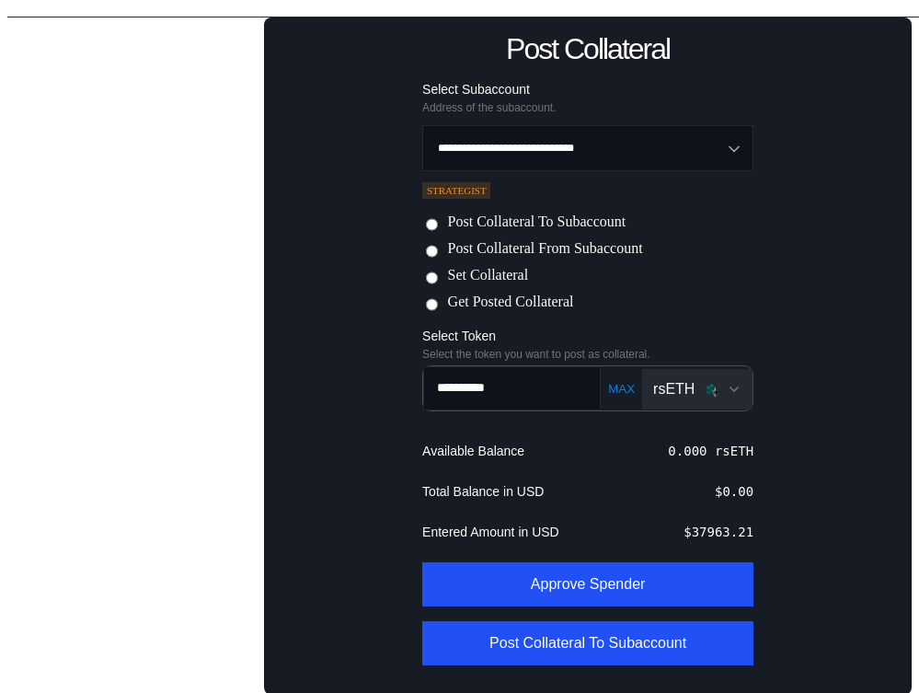
click at [557, 249] on label "Post Collateral From Subaccount" at bounding box center [545, 249] width 195 height 19
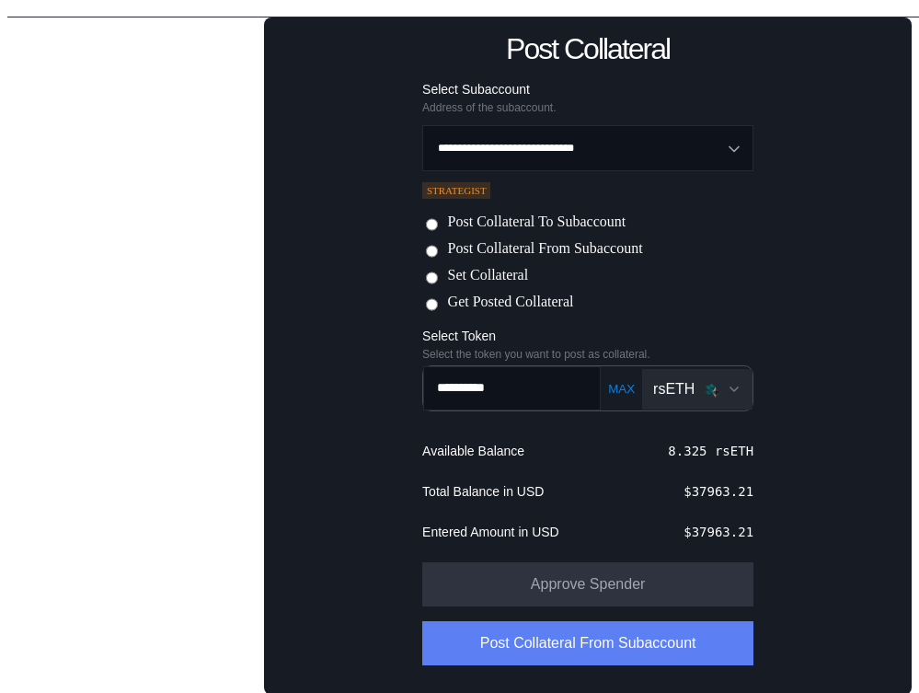
click at [586, 645] on button "Post Collateral From Subaccount" at bounding box center [587, 643] width 331 height 44
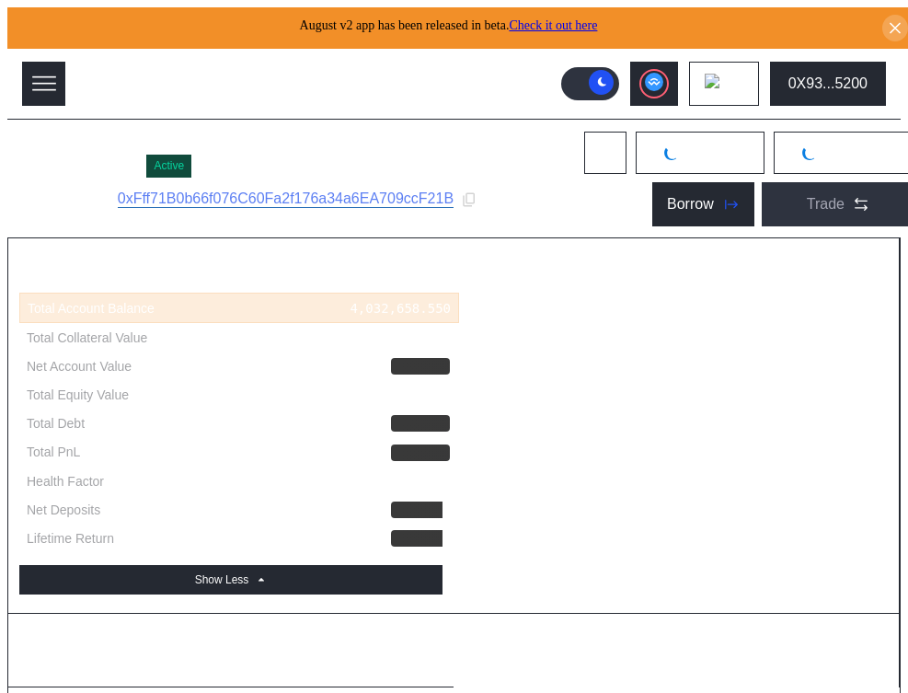
select select "*"
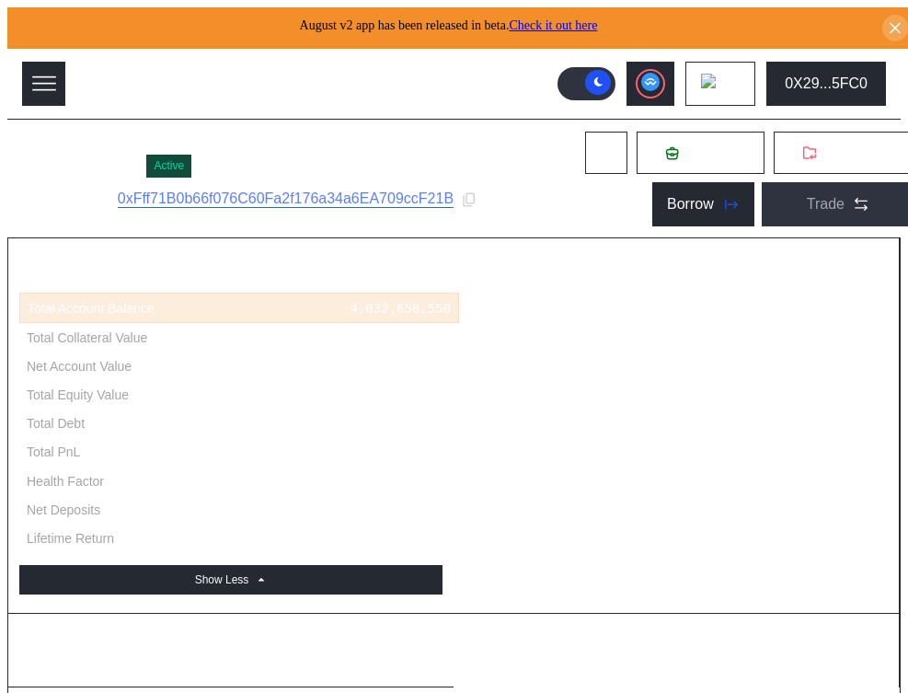
select select "*"
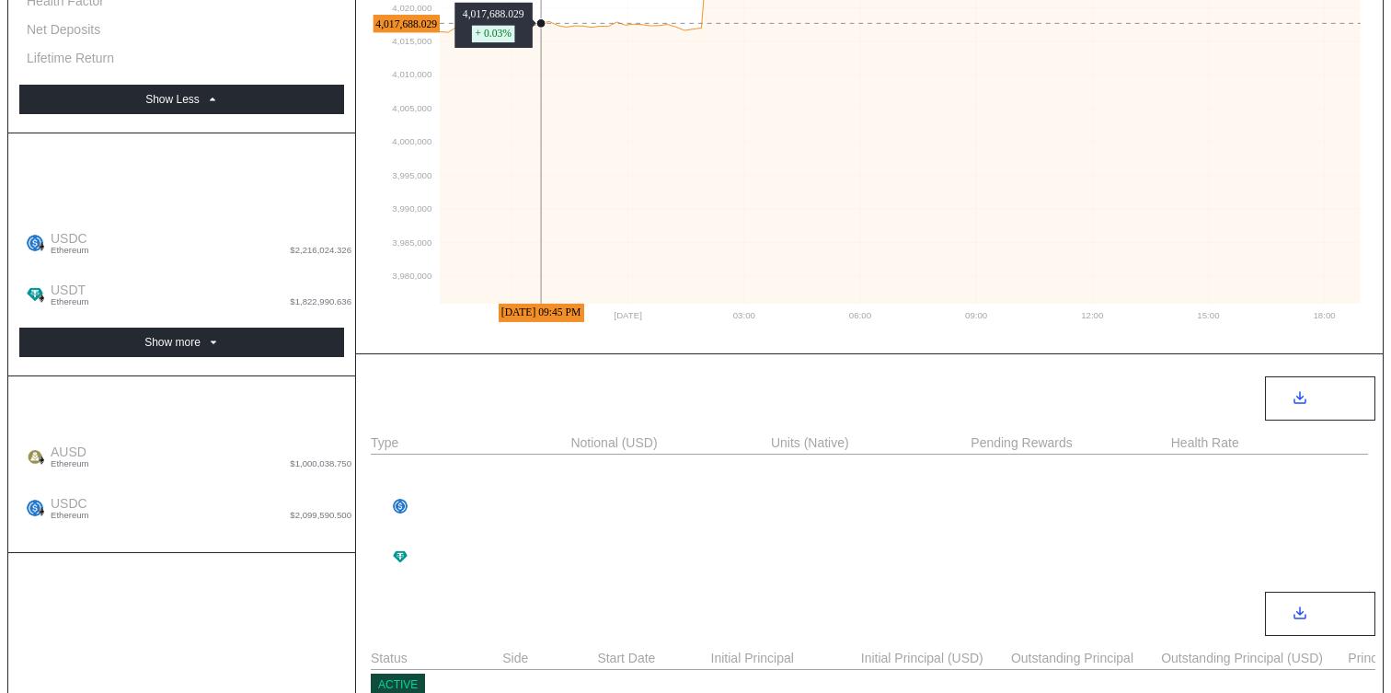
scroll to position [548, 0]
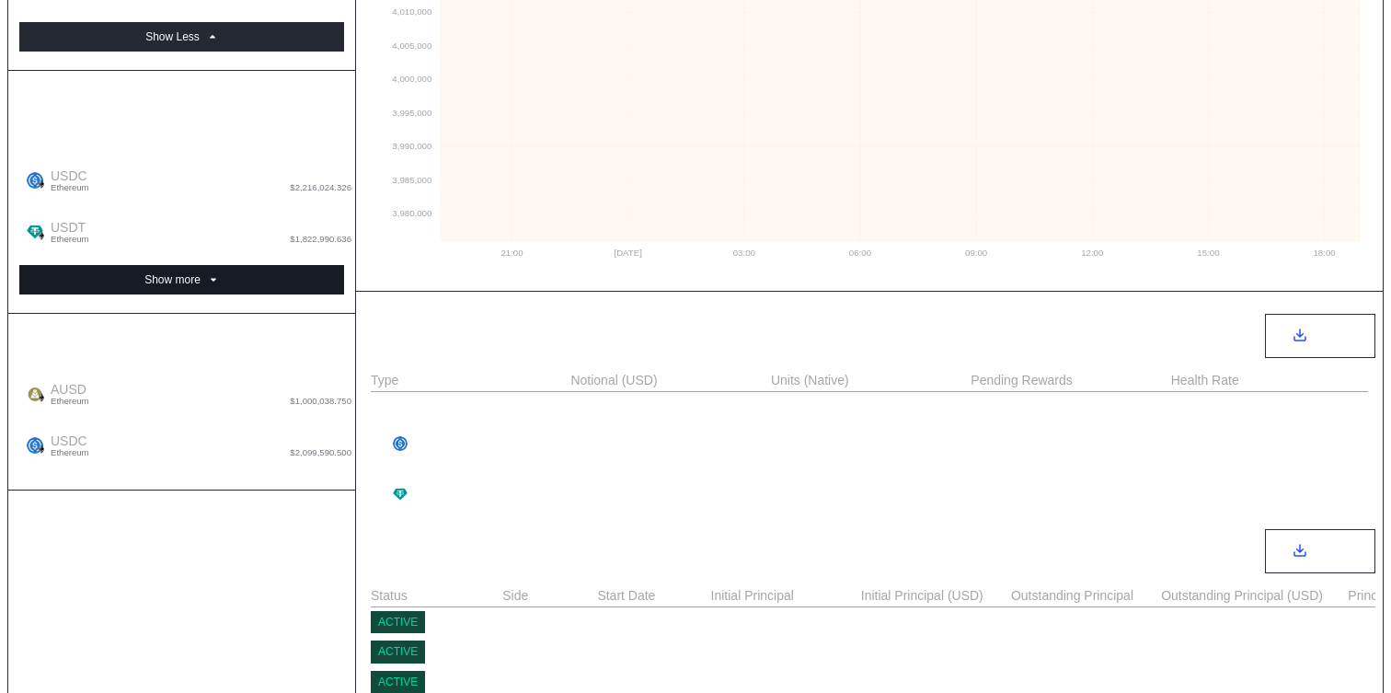
click at [249, 265] on button "Show more" at bounding box center [181, 279] width 325 height 29
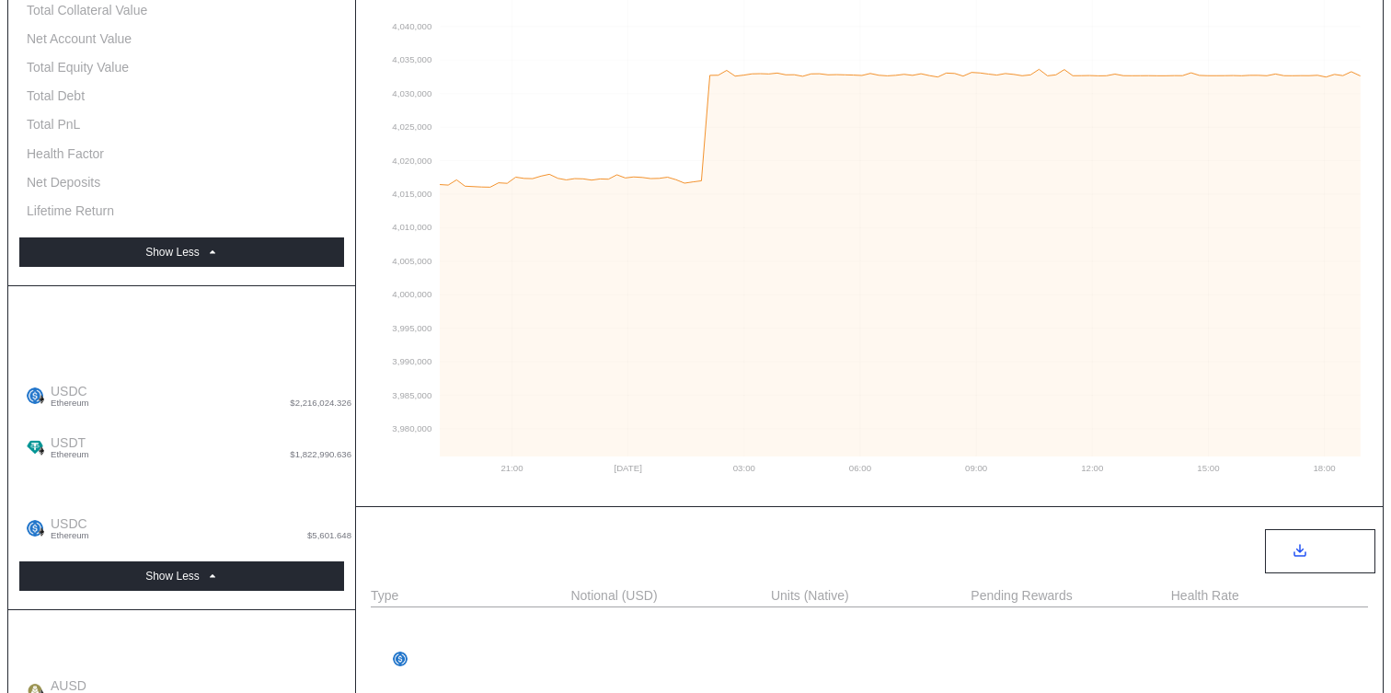
scroll to position [0, 0]
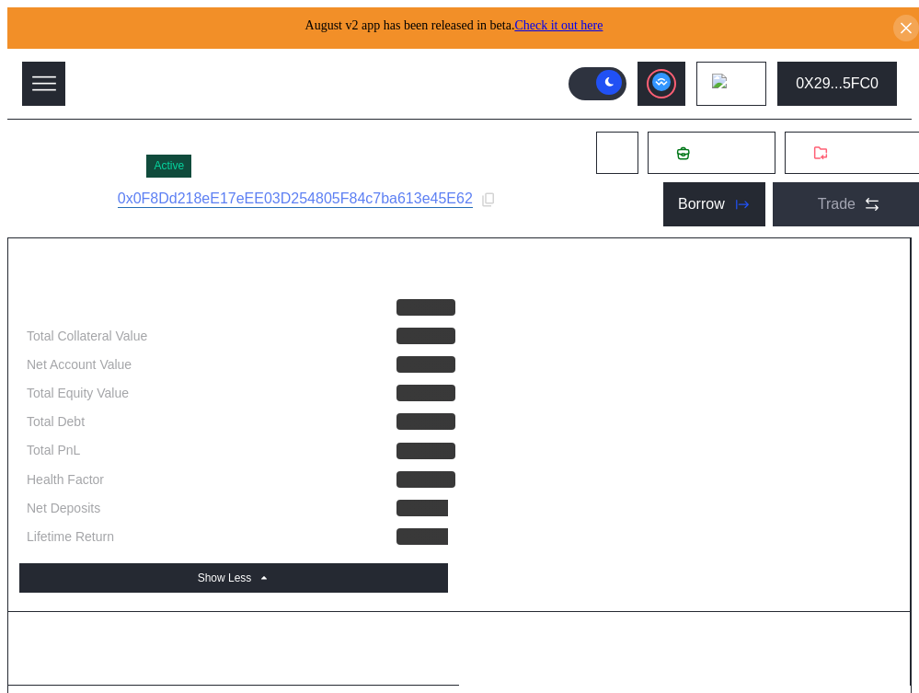
select select "*"
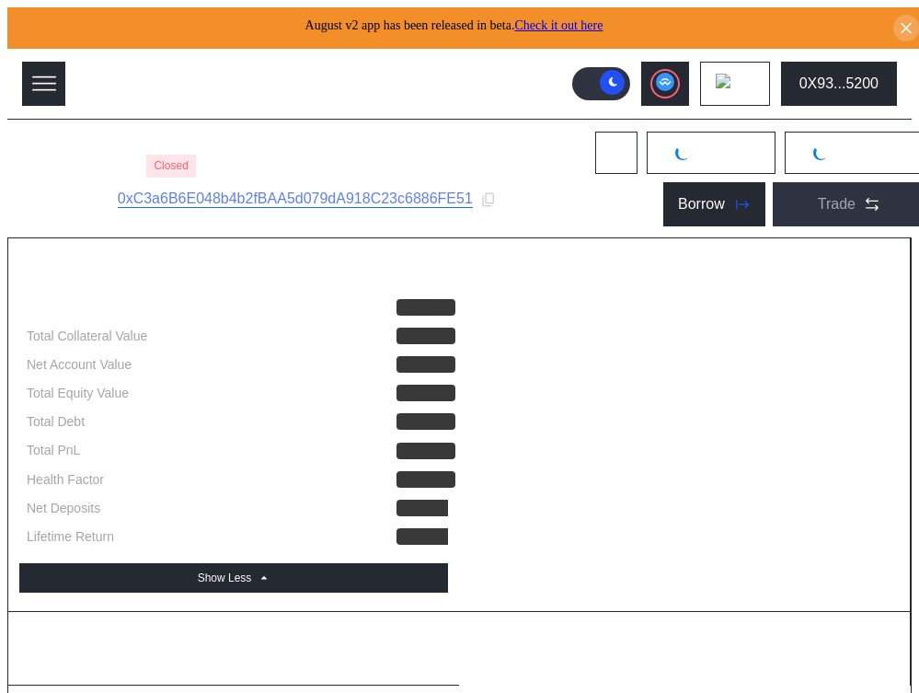
select select "*"
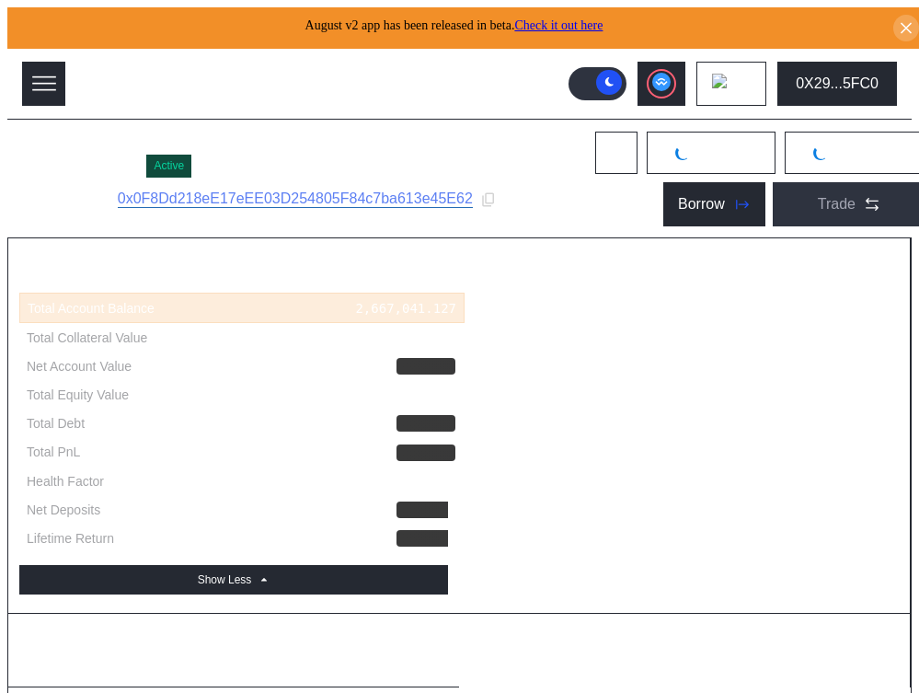
select select "*"
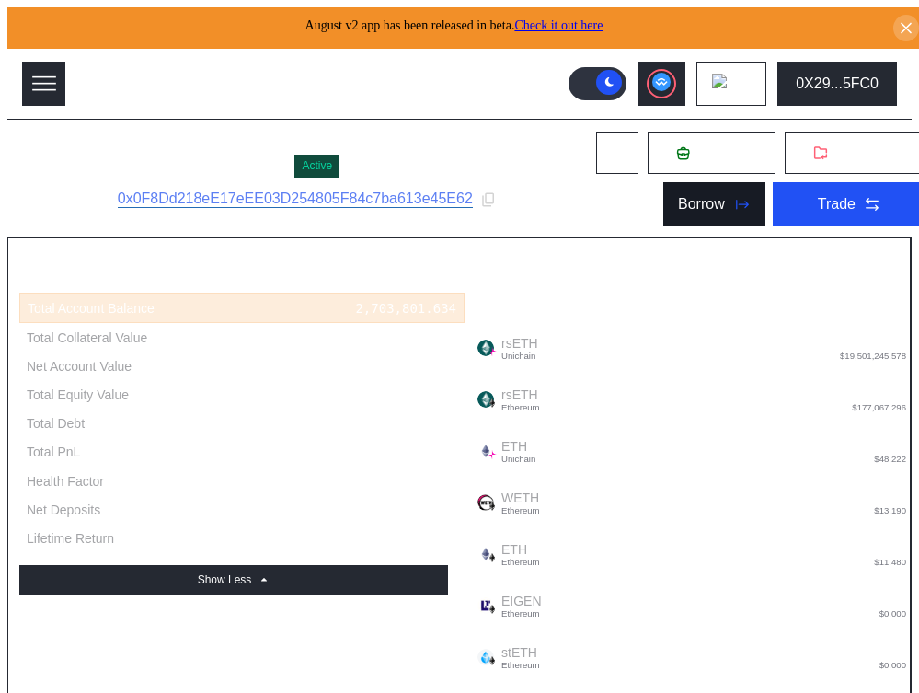
click at [678, 204] on div "Borrow" at bounding box center [701, 204] width 47 height 17
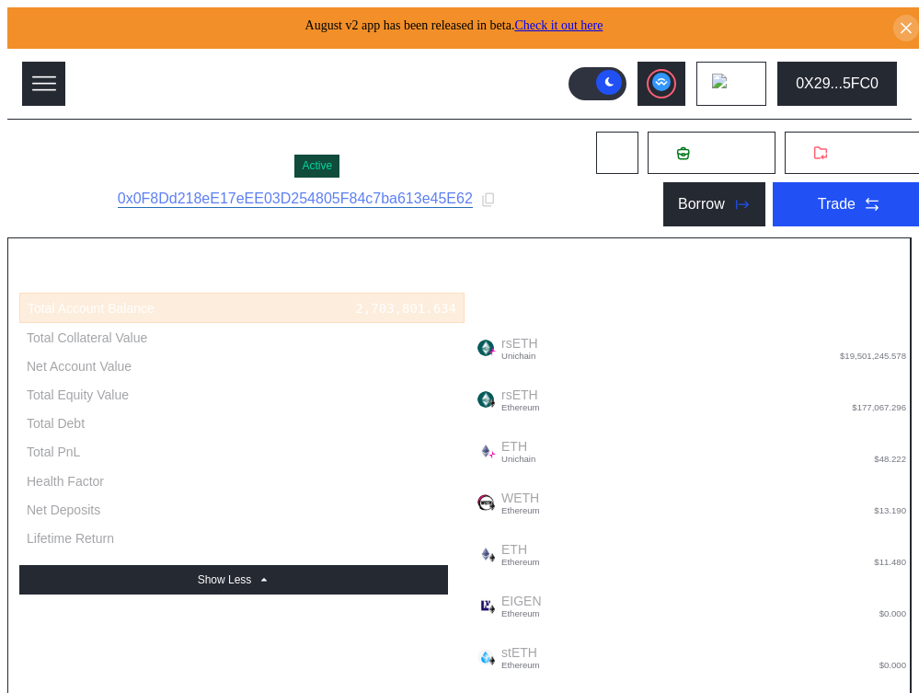
type input "**********"
click at [848, 95] on button "0X29...5FC0" at bounding box center [837, 84] width 120 height 44
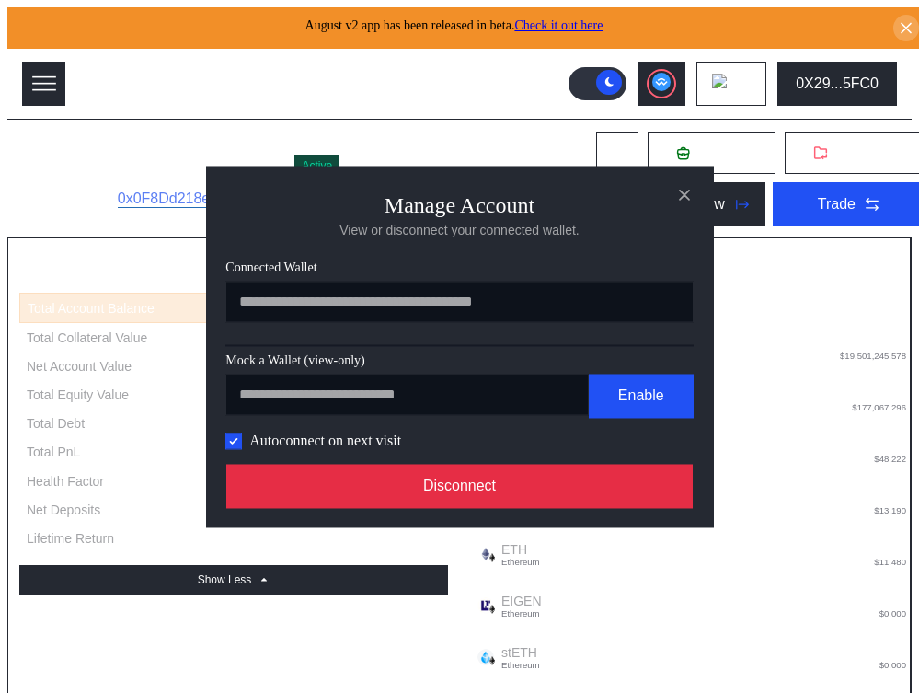
click at [597, 500] on button "Disconnect" at bounding box center [459, 486] width 467 height 44
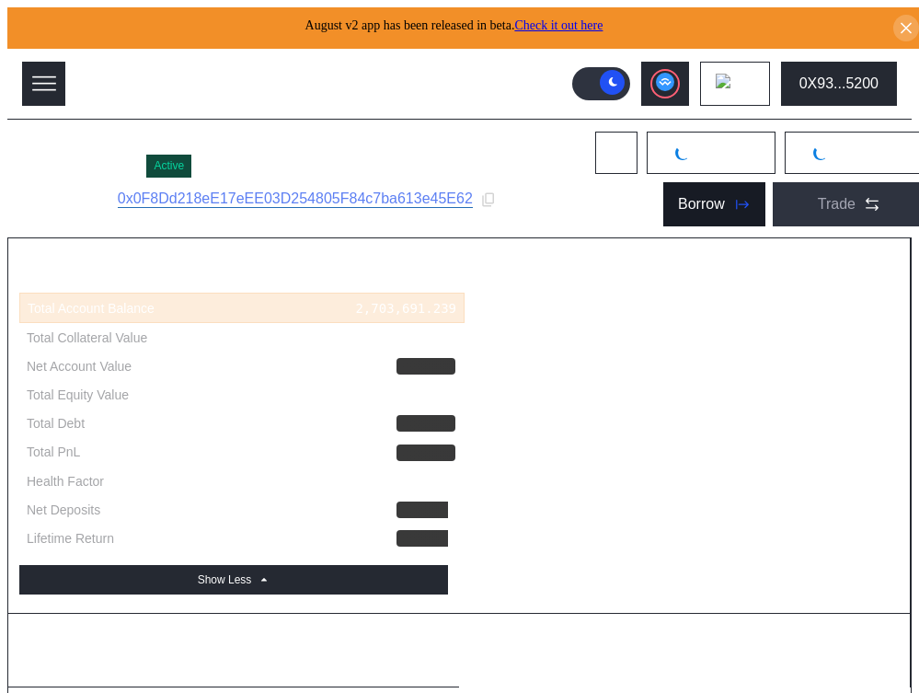
select select "*"
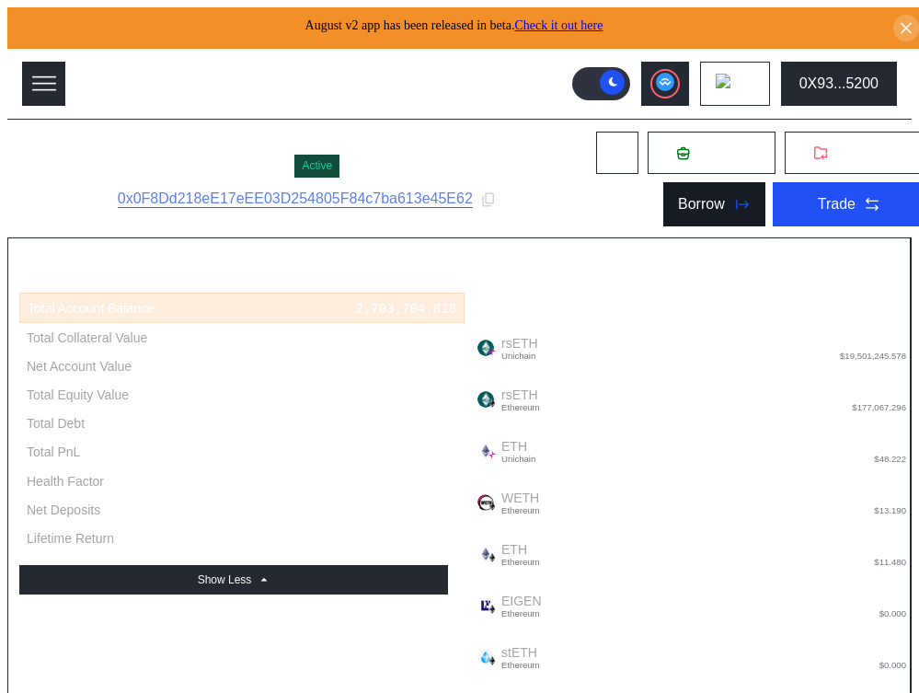
click at [707, 186] on button "Borrow" at bounding box center [714, 204] width 102 height 44
type input "**********"
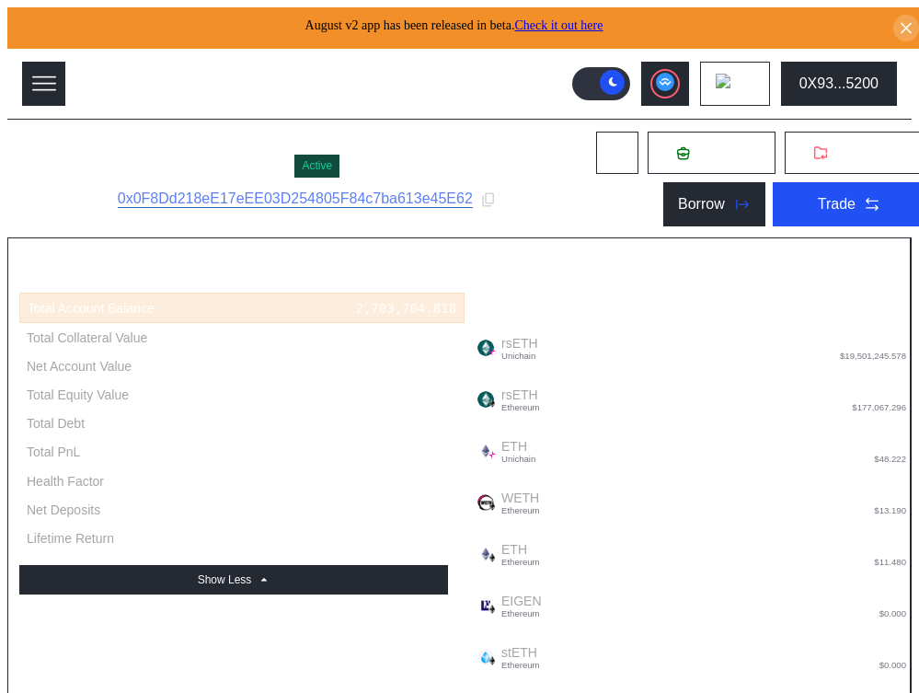
type input "**********"
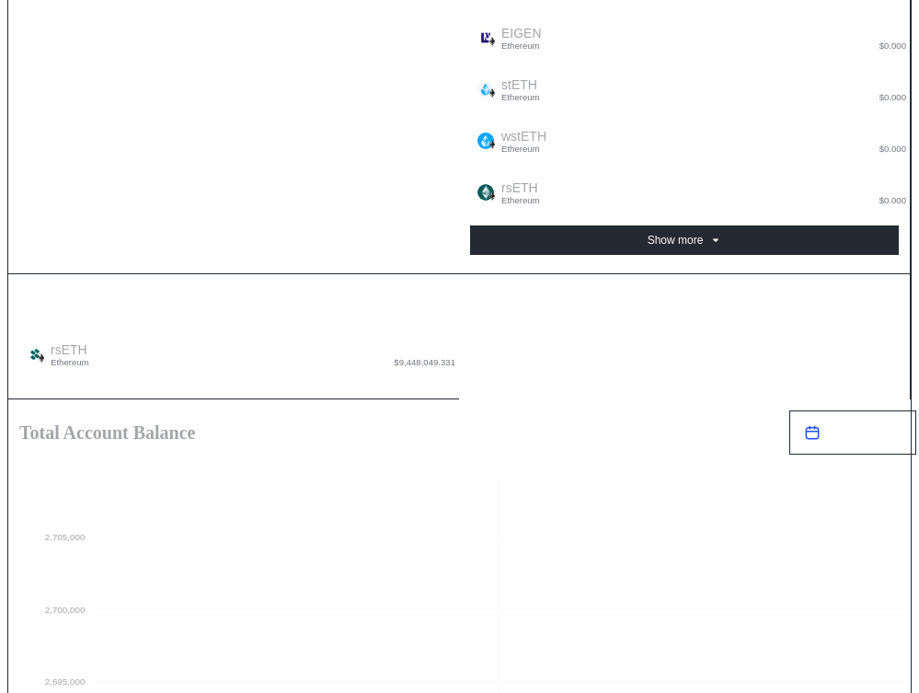
scroll to position [1154, 0]
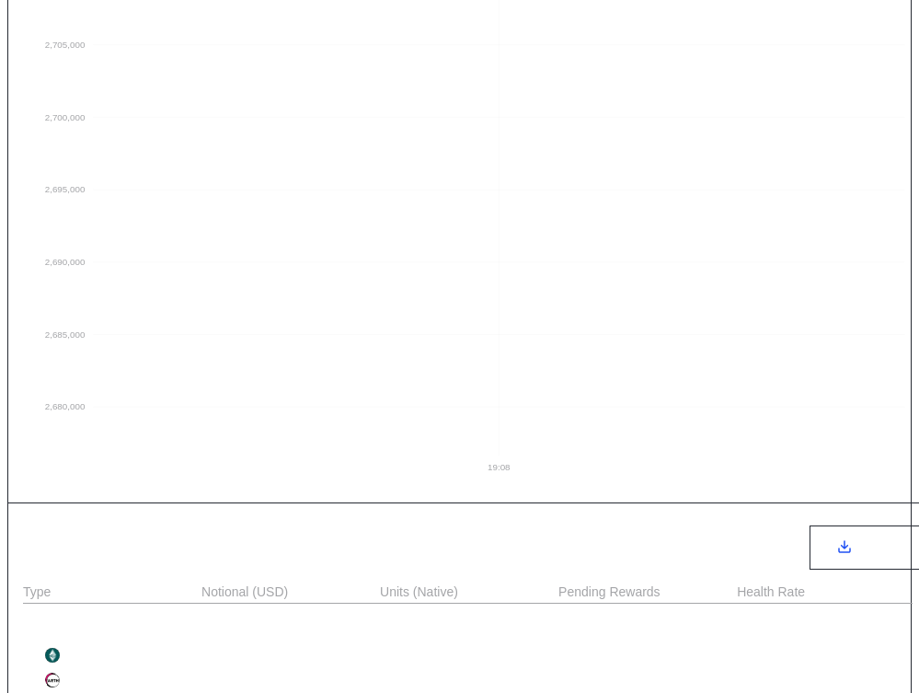
scroll to position [1590, 0]
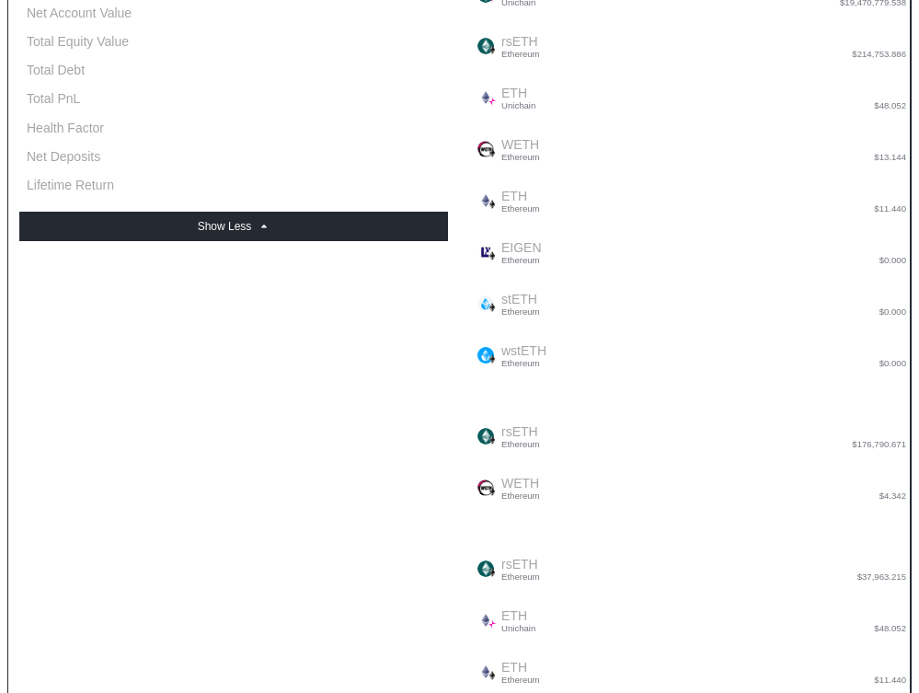
scroll to position [0, 0]
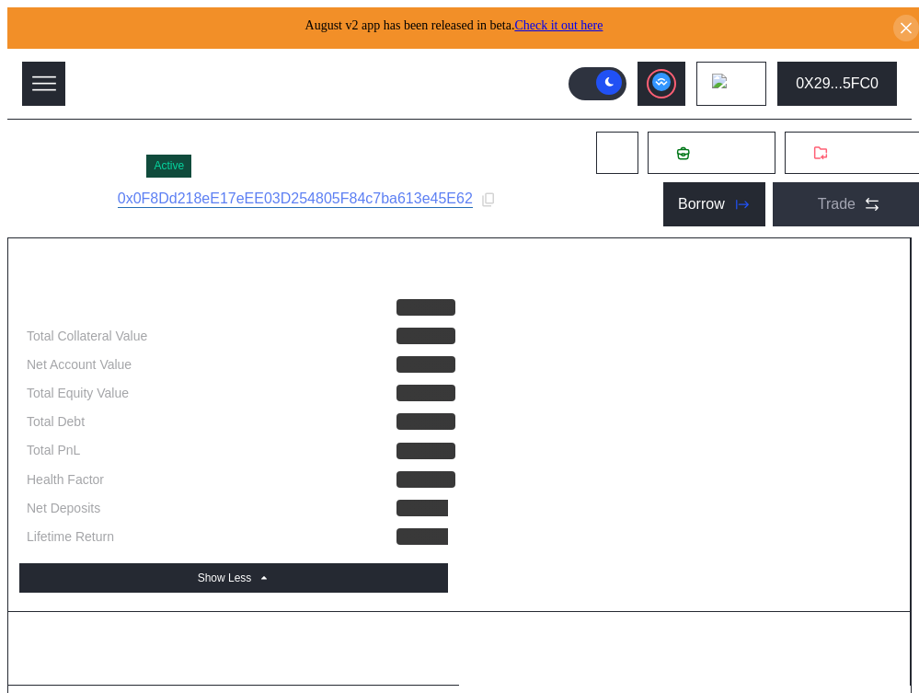
select select "*"
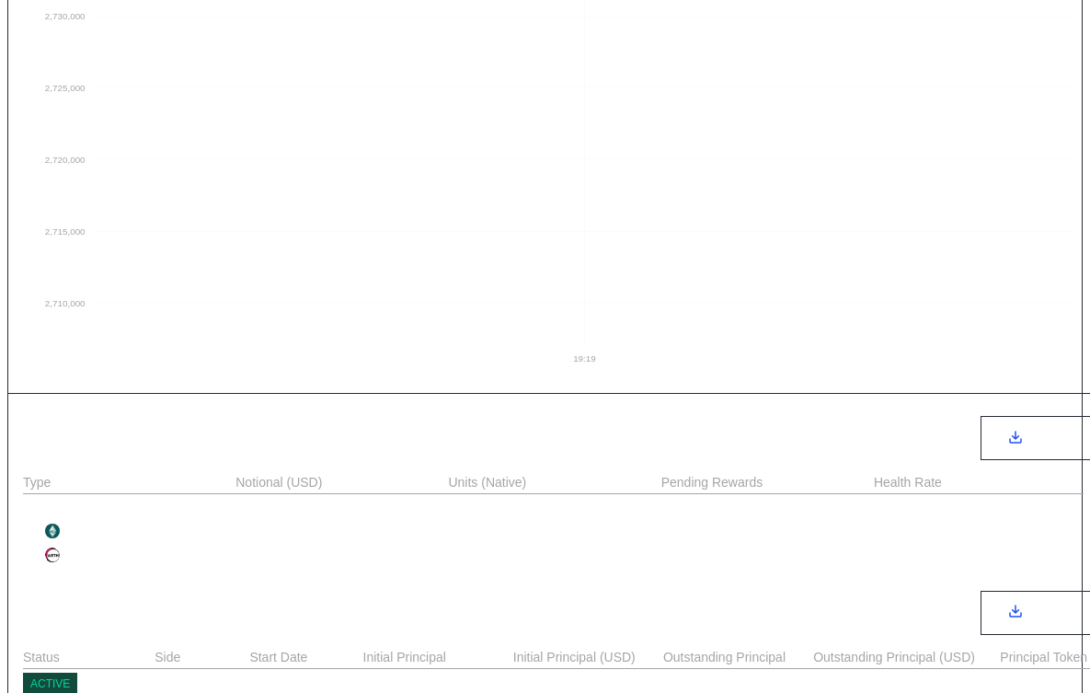
scroll to position [1638, 0]
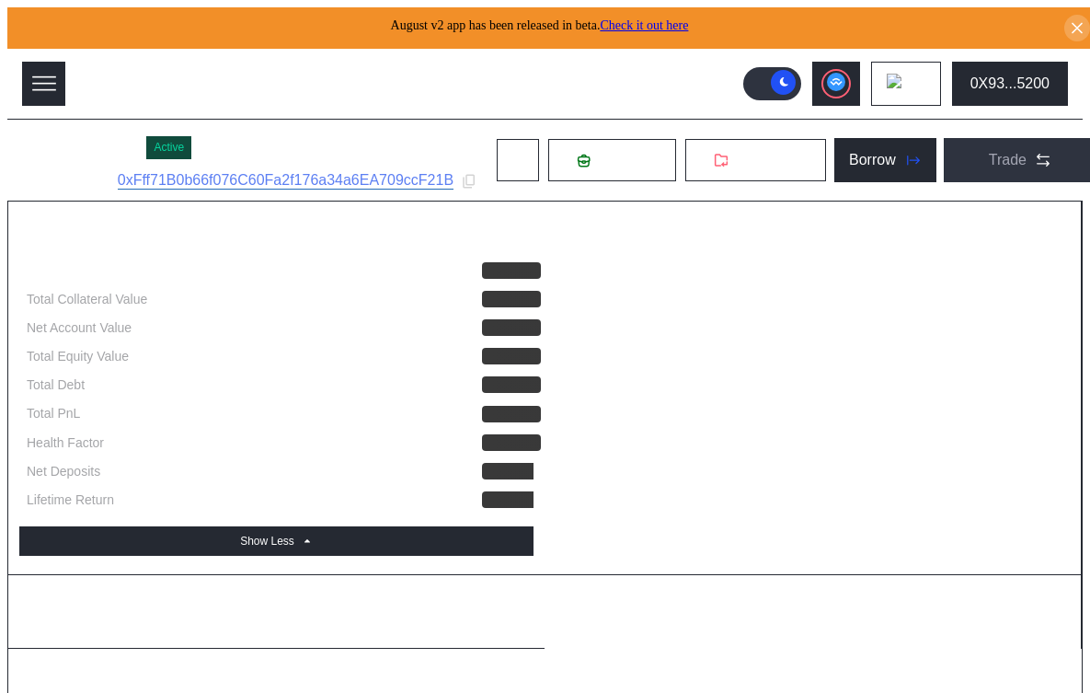
select select "*"
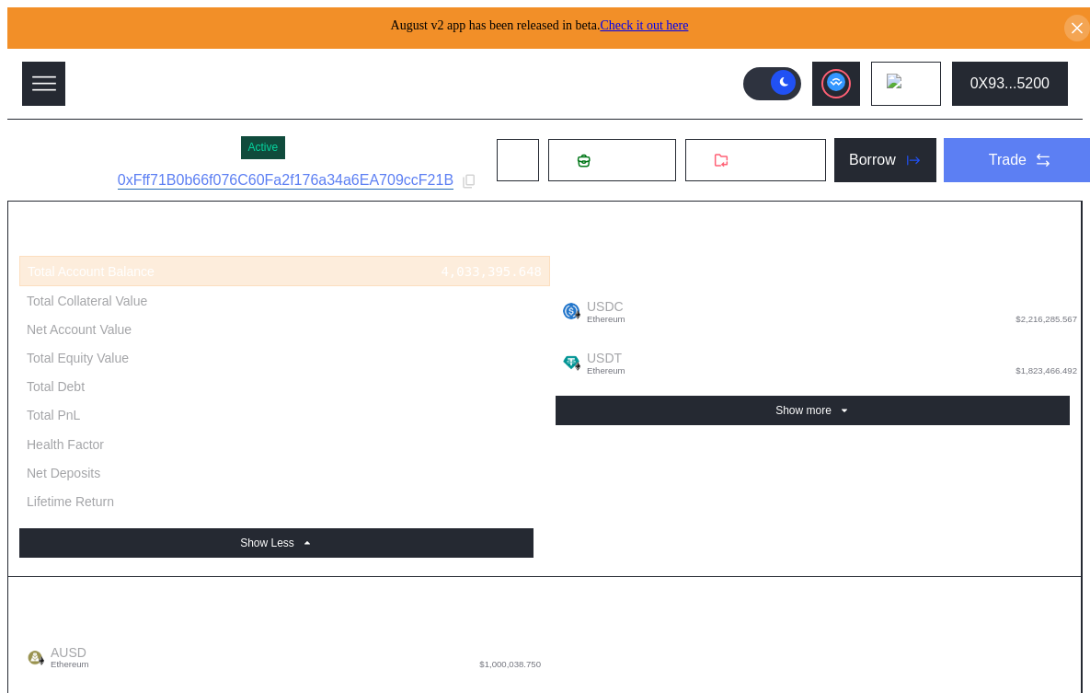
click at [1009, 182] on button "Trade" at bounding box center [1021, 160] width 154 height 44
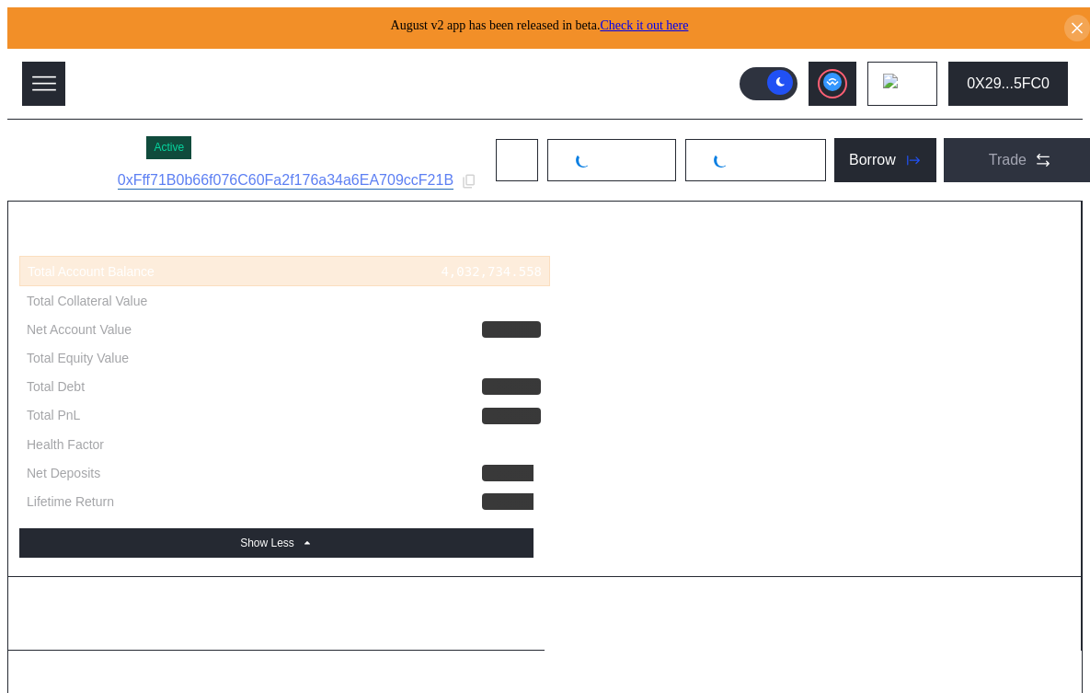
select select "*"
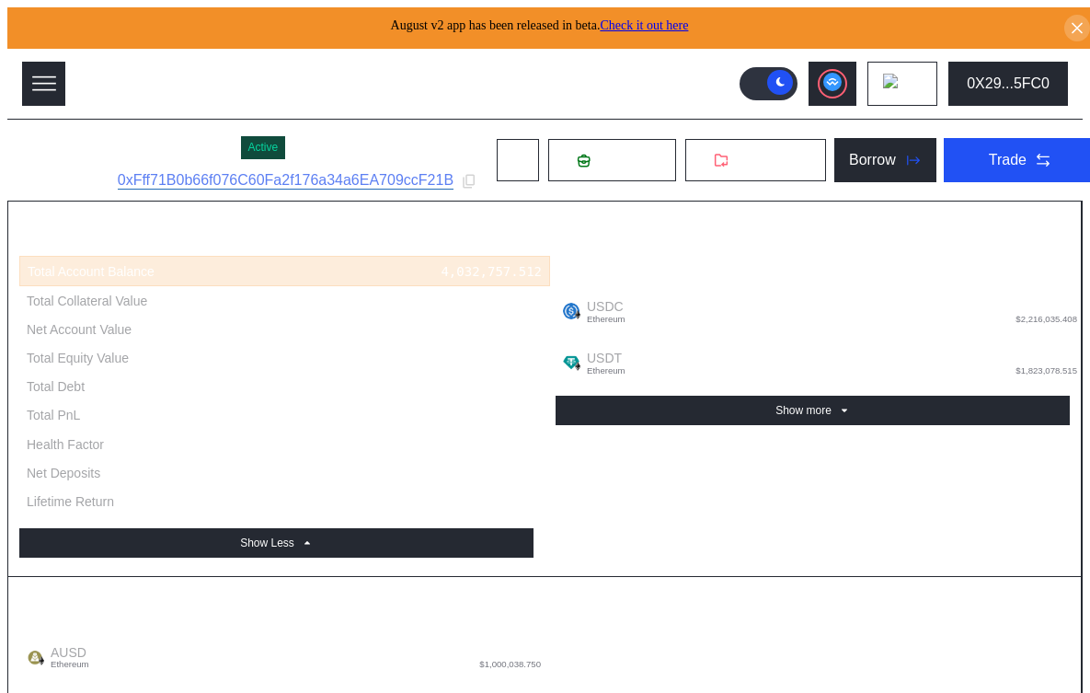
click at [456, 120] on div "Caleb Subaccount Active Subaccount ID: 0xFff71B0b66f076C60Fa2f176a34a6EA709ccF2…" at bounding box center [559, 160] width 1105 height 81
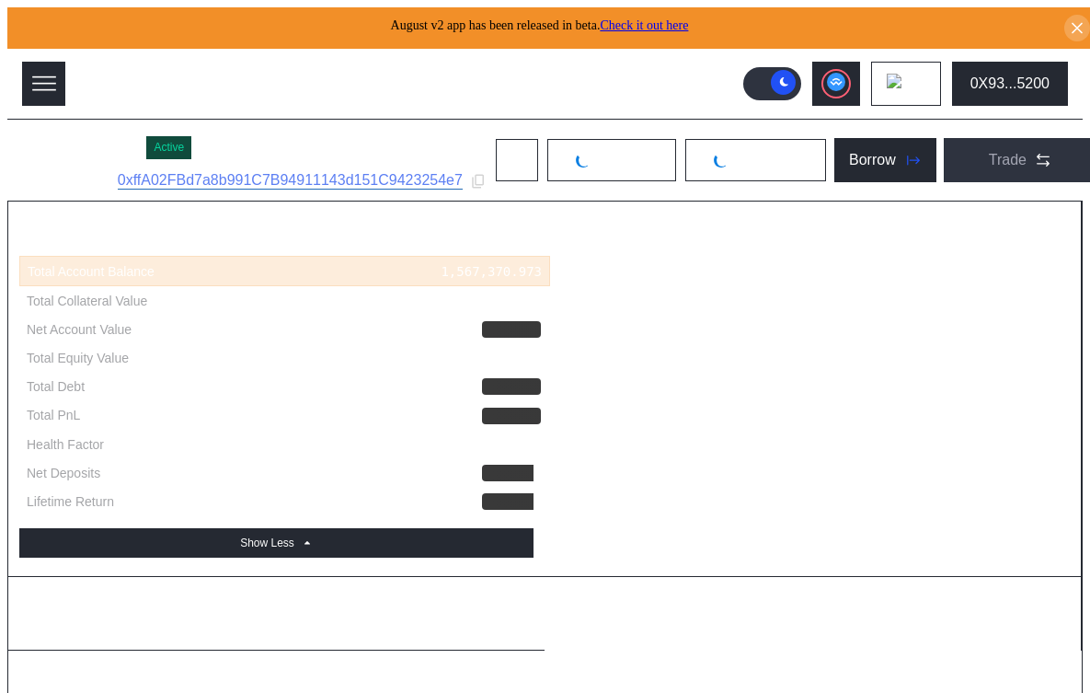
select select "*"
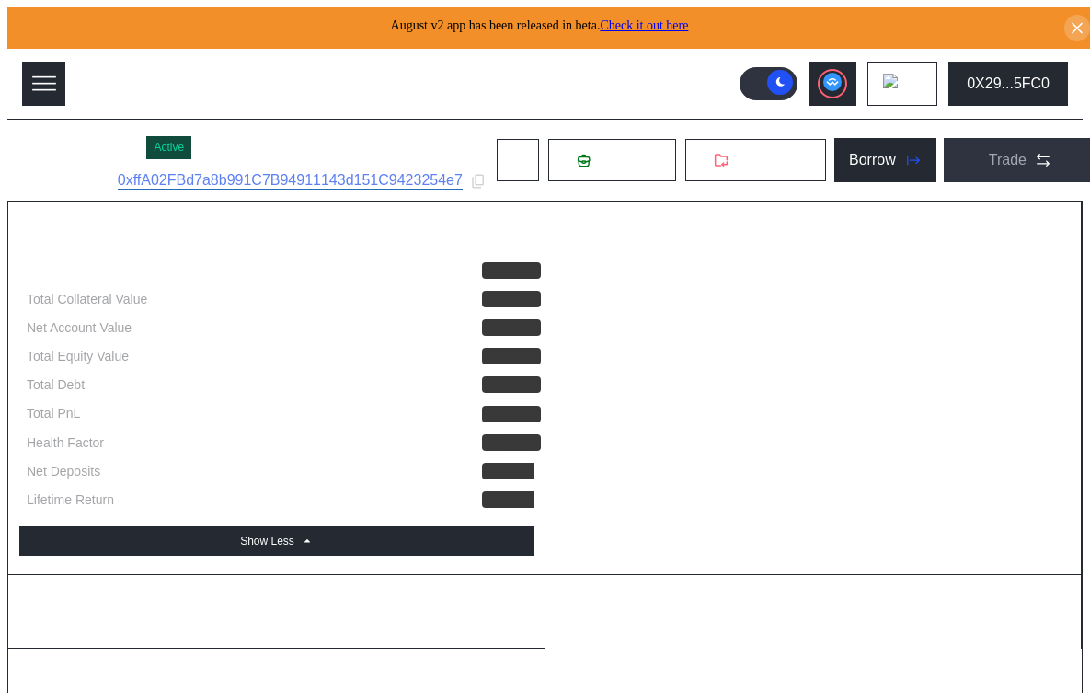
select select "*"
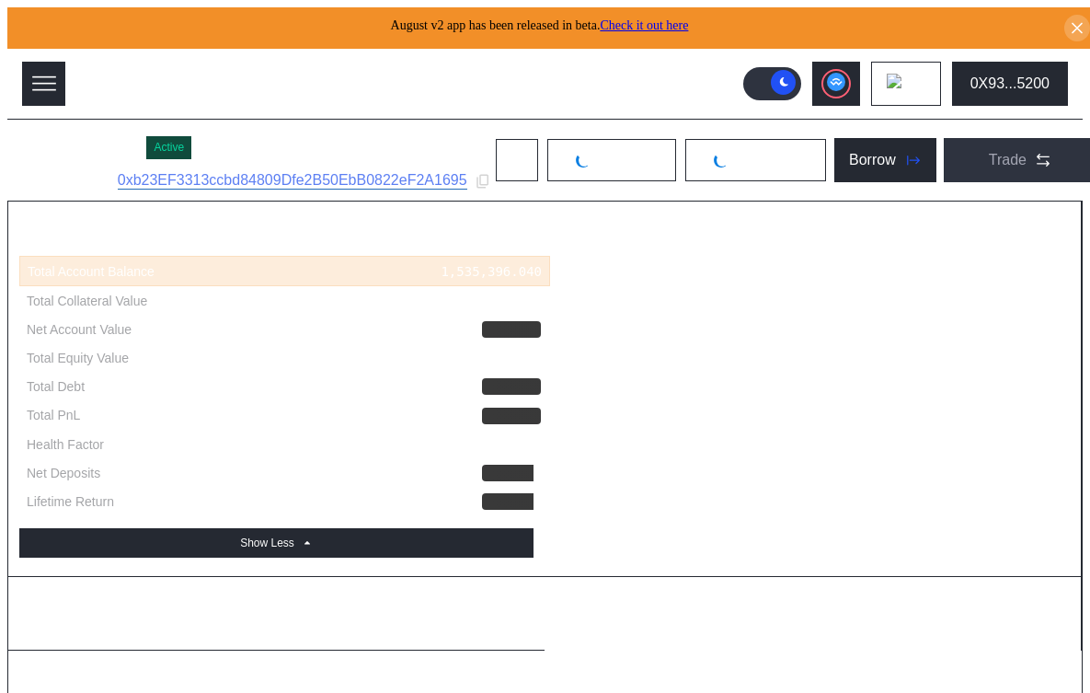
select select "*"
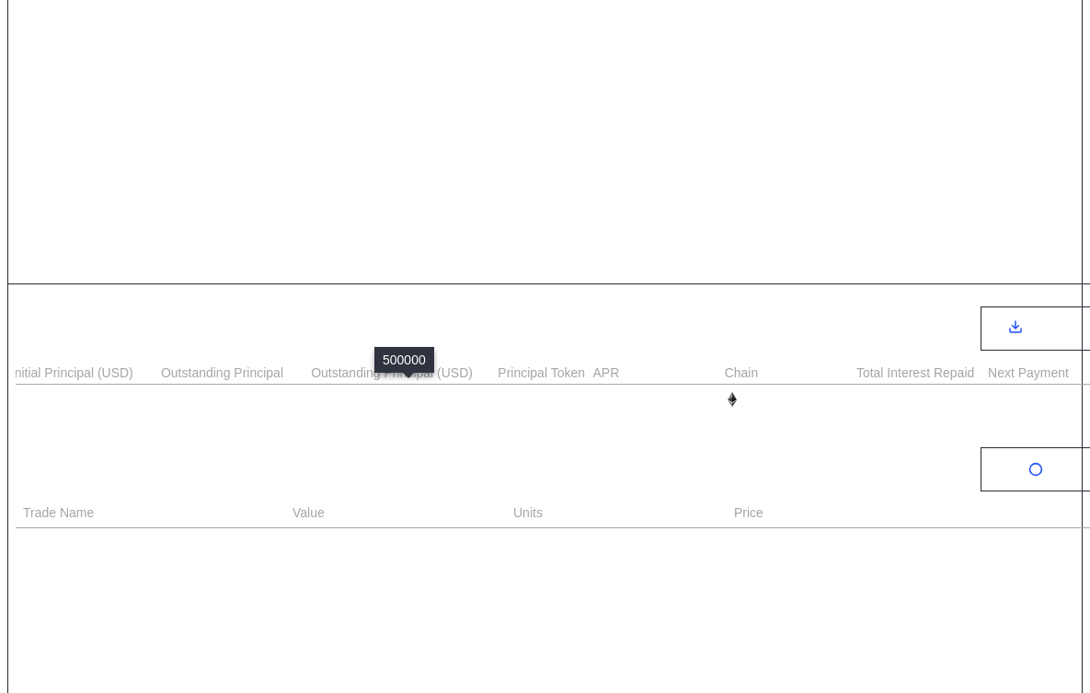
scroll to position [0, 817]
select select "*"
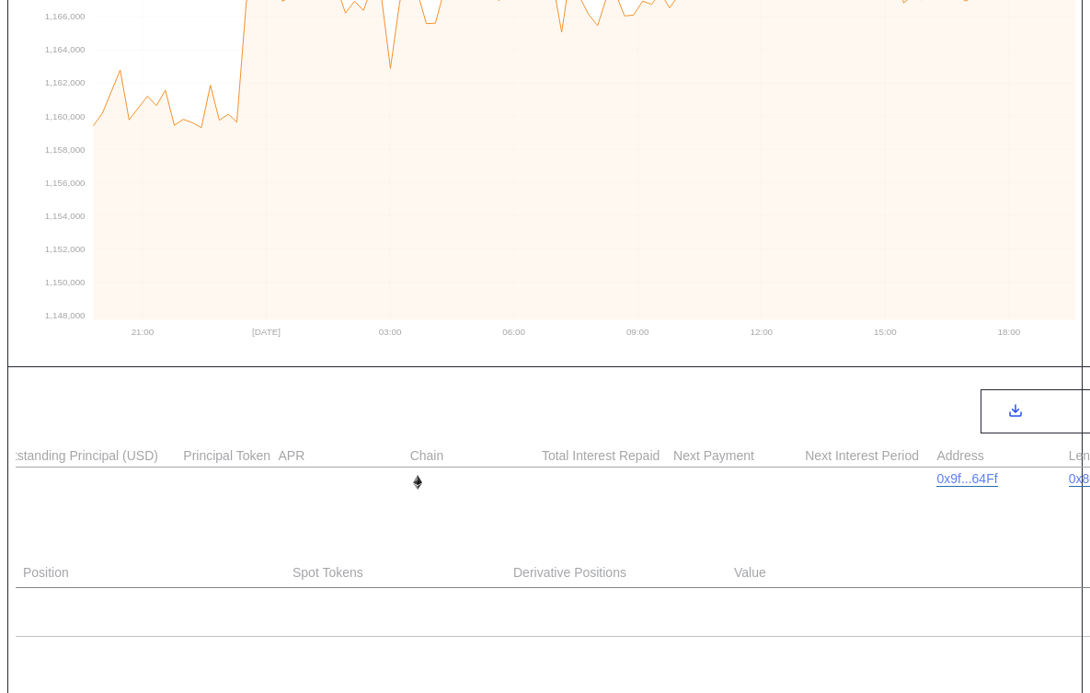
scroll to position [1016, 0]
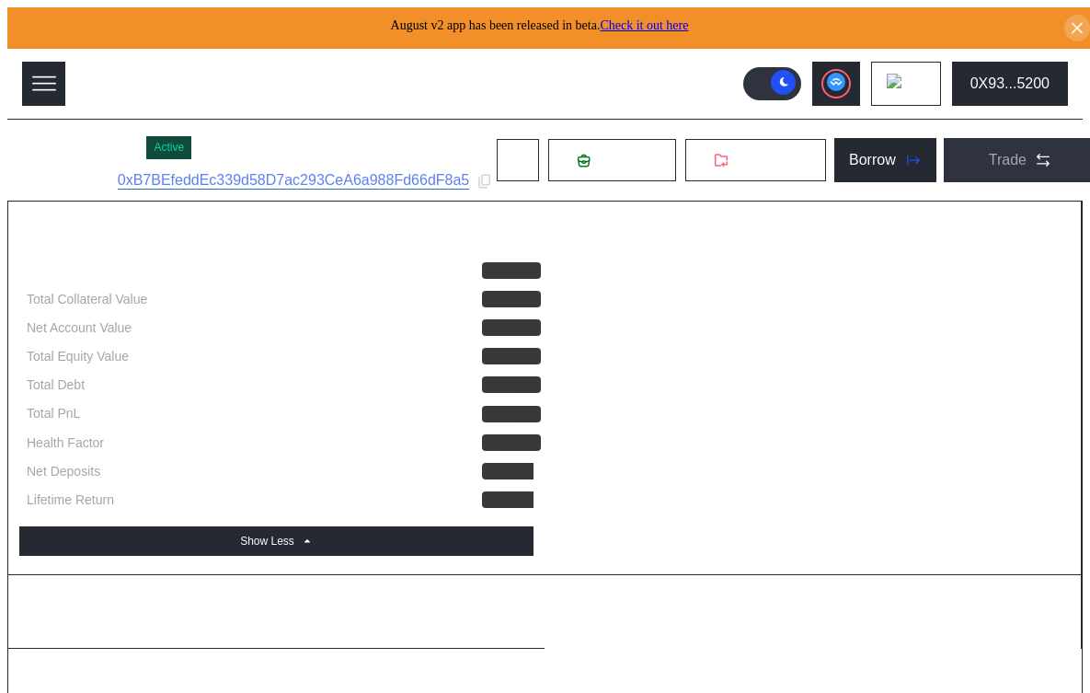
select select "*"
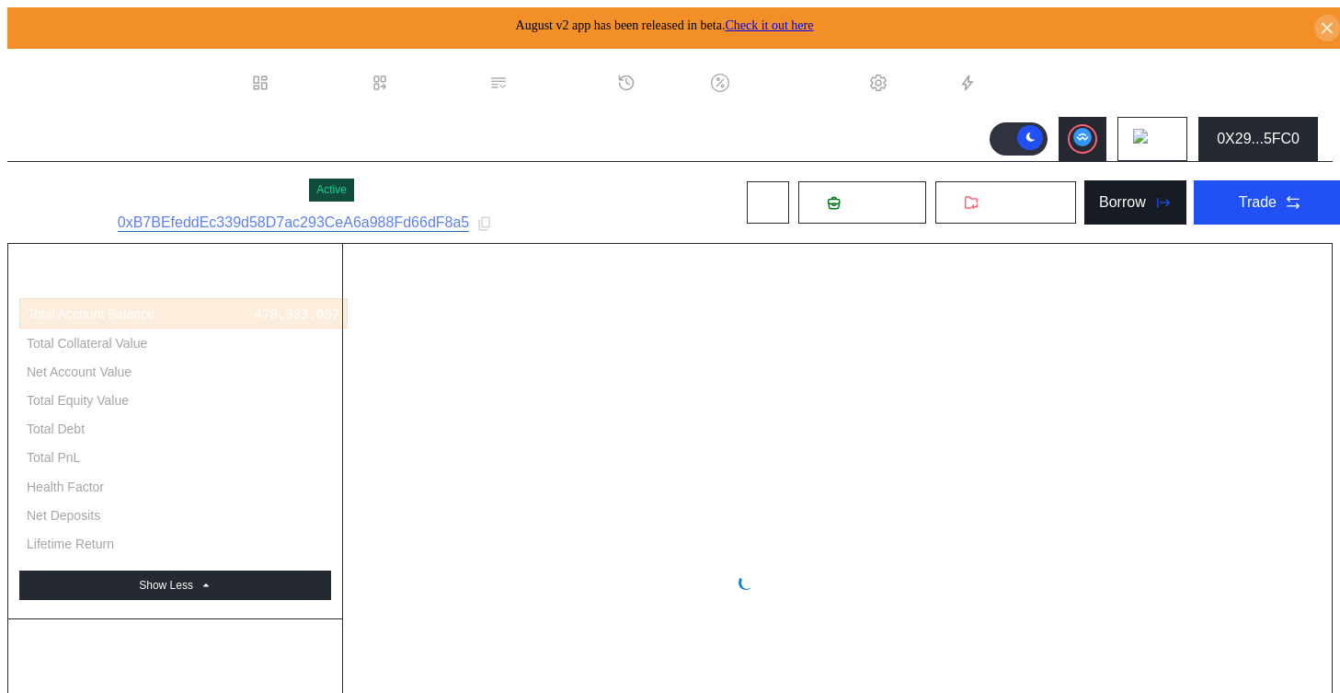
select select "*"
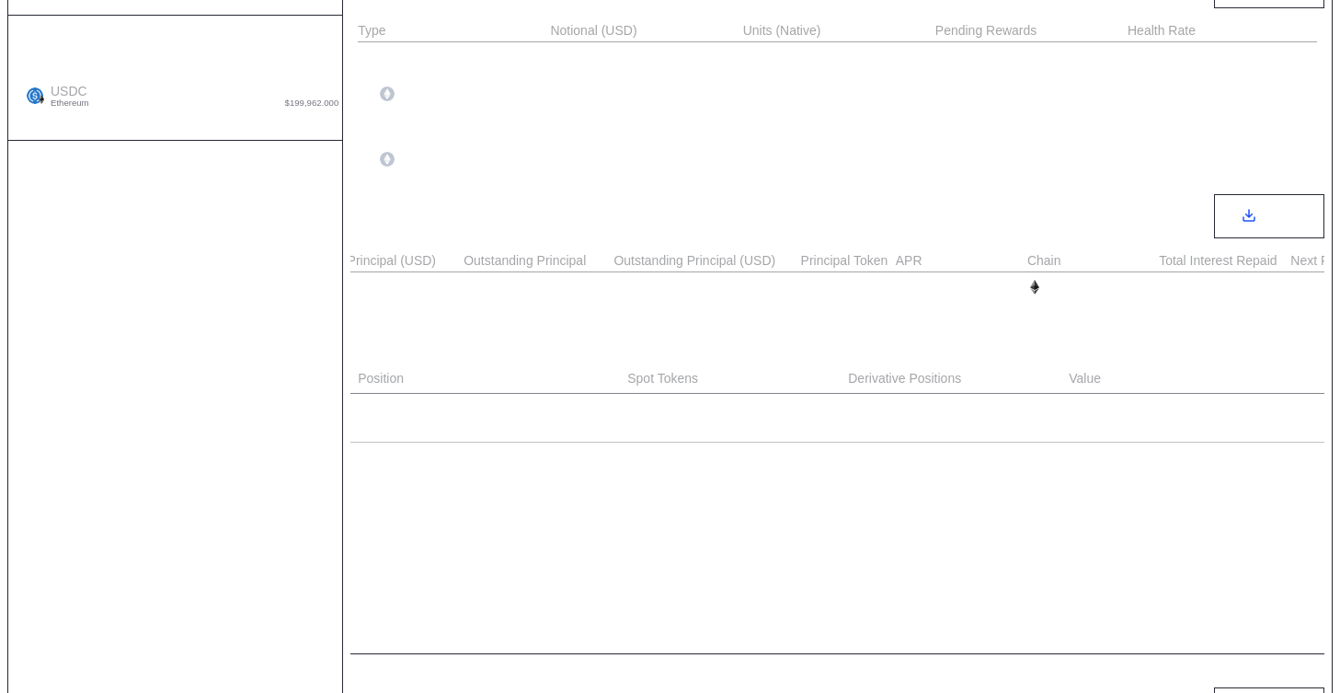
scroll to position [0, 1091]
click at [523, 337] on div "CeFi Positions" at bounding box center [837, 346] width 974 height 43
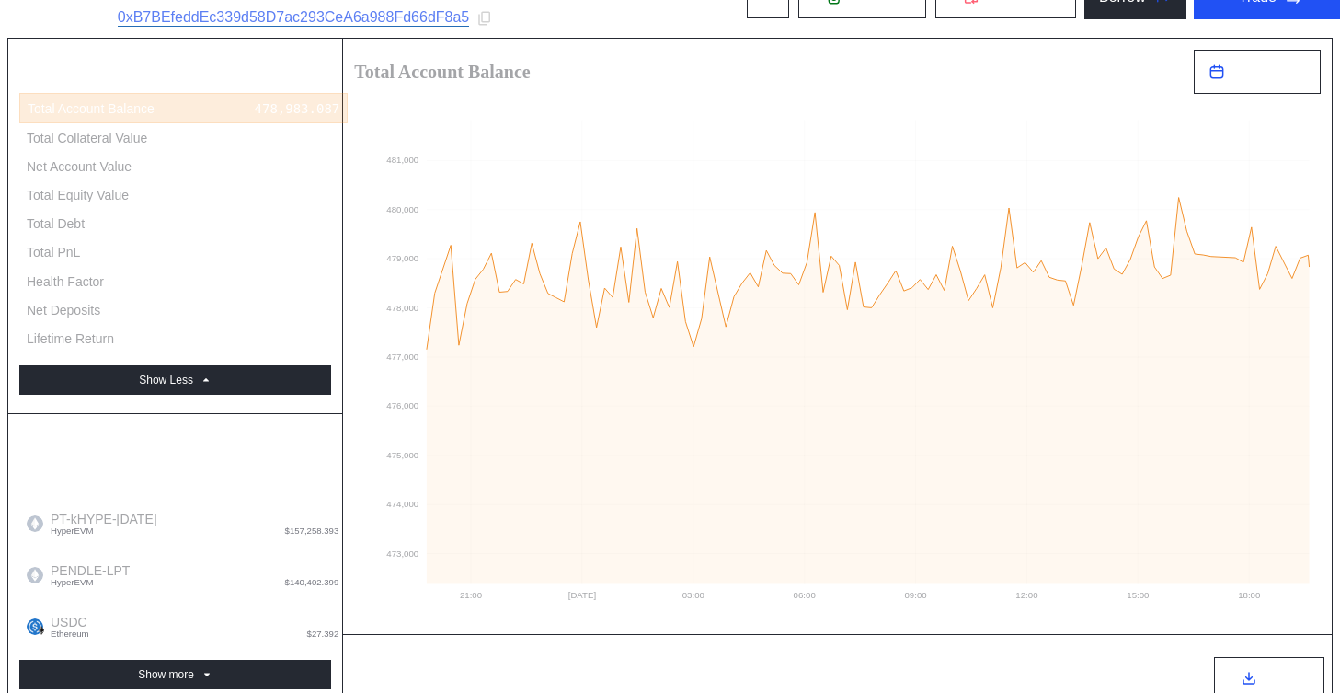
scroll to position [170, 0]
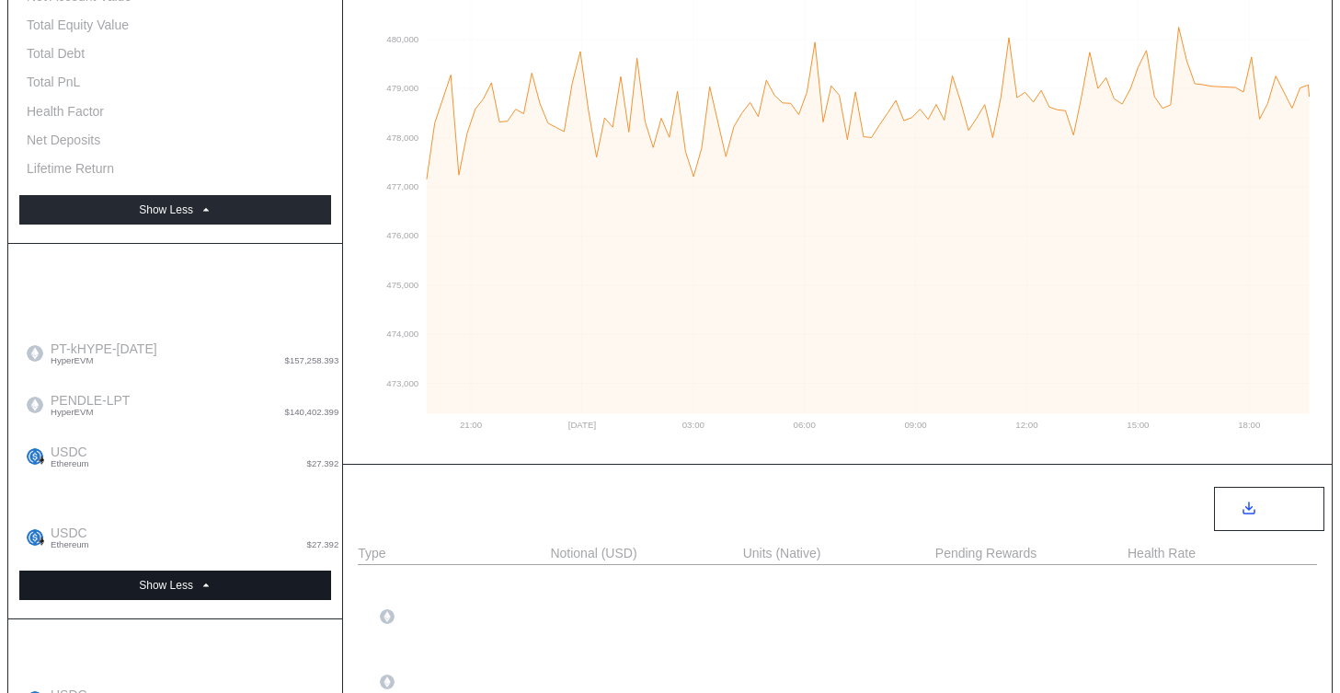
scroll to position [405, 0]
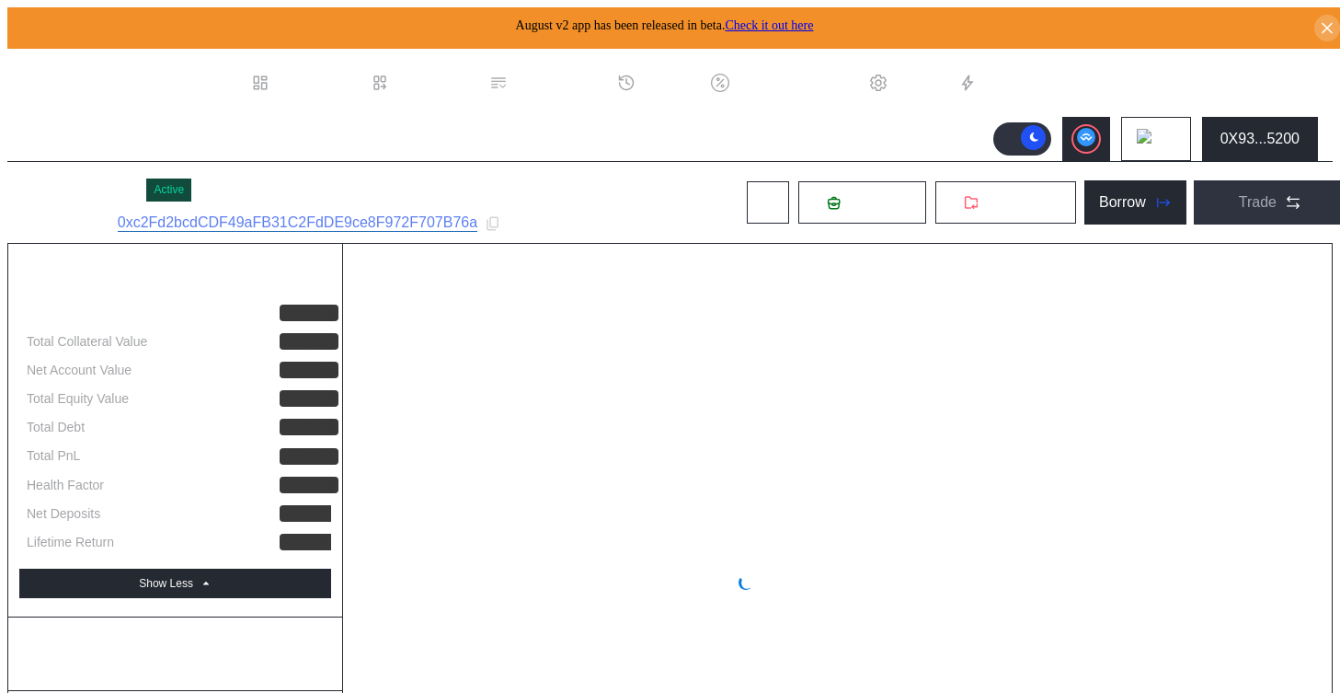
select select "*"
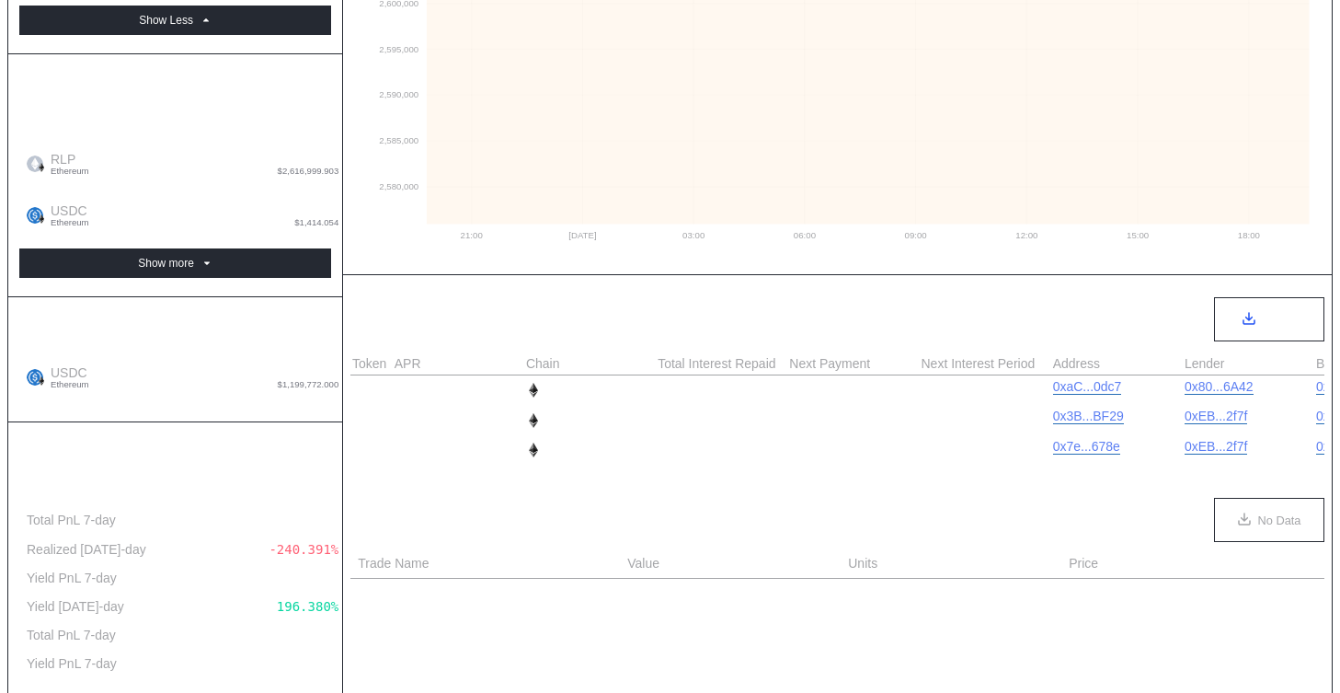
scroll to position [432, 0]
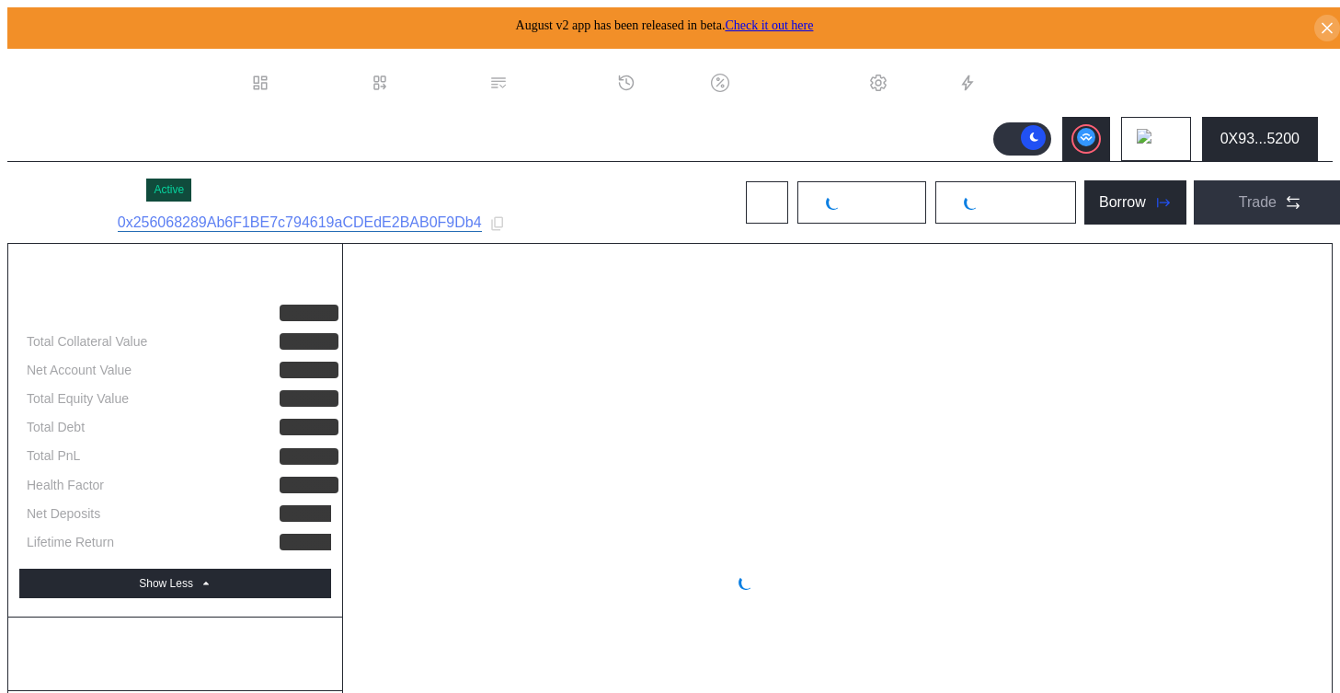
select select "*"
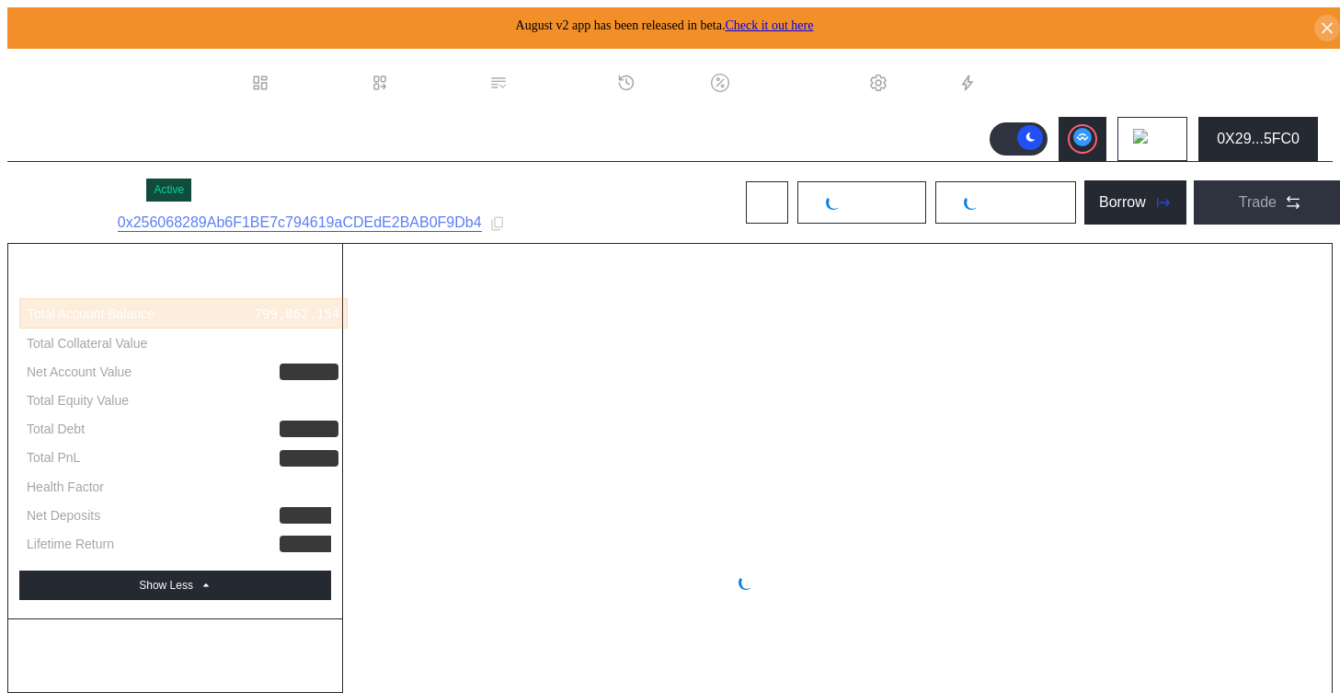
select select "*"
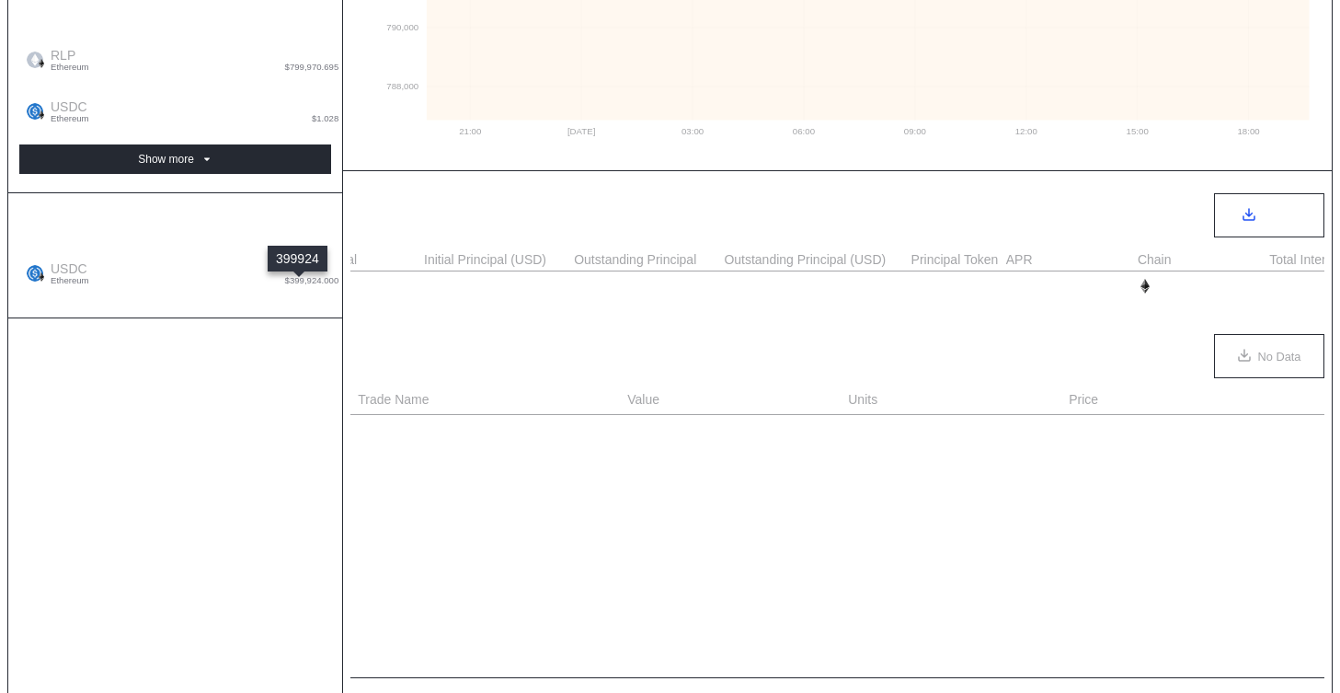
scroll to position [0, 798]
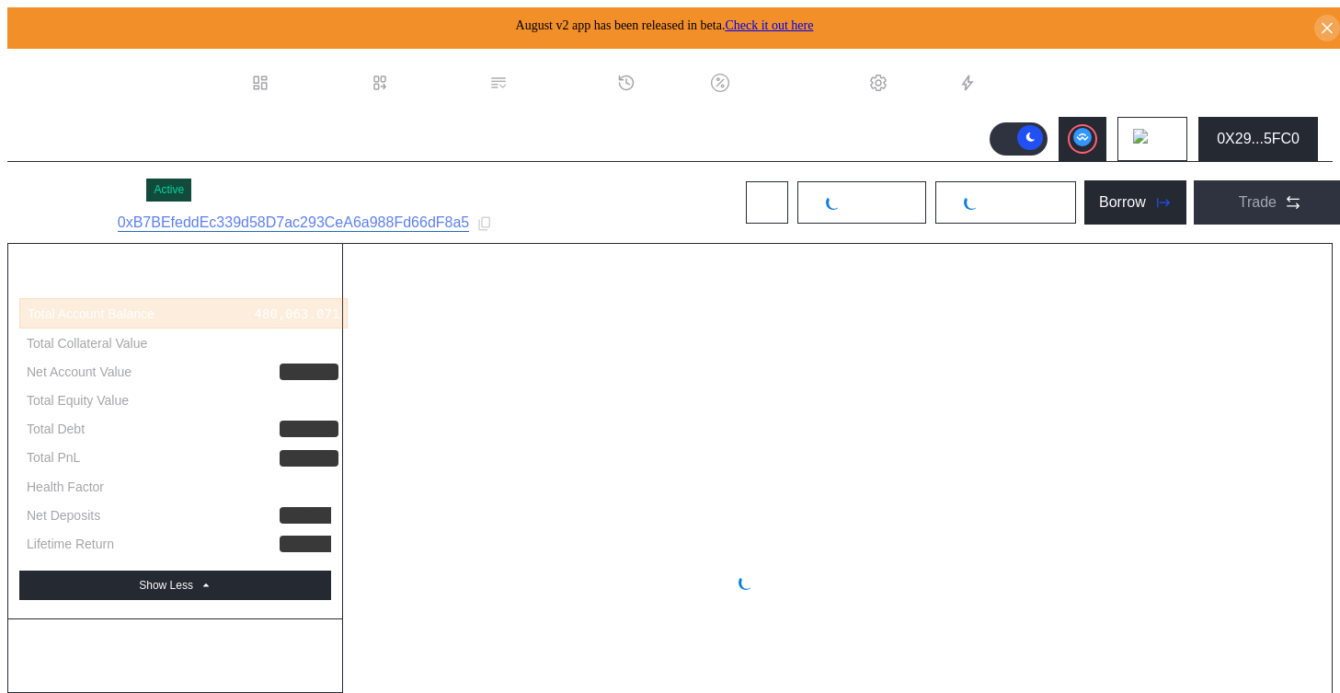
select select "*"
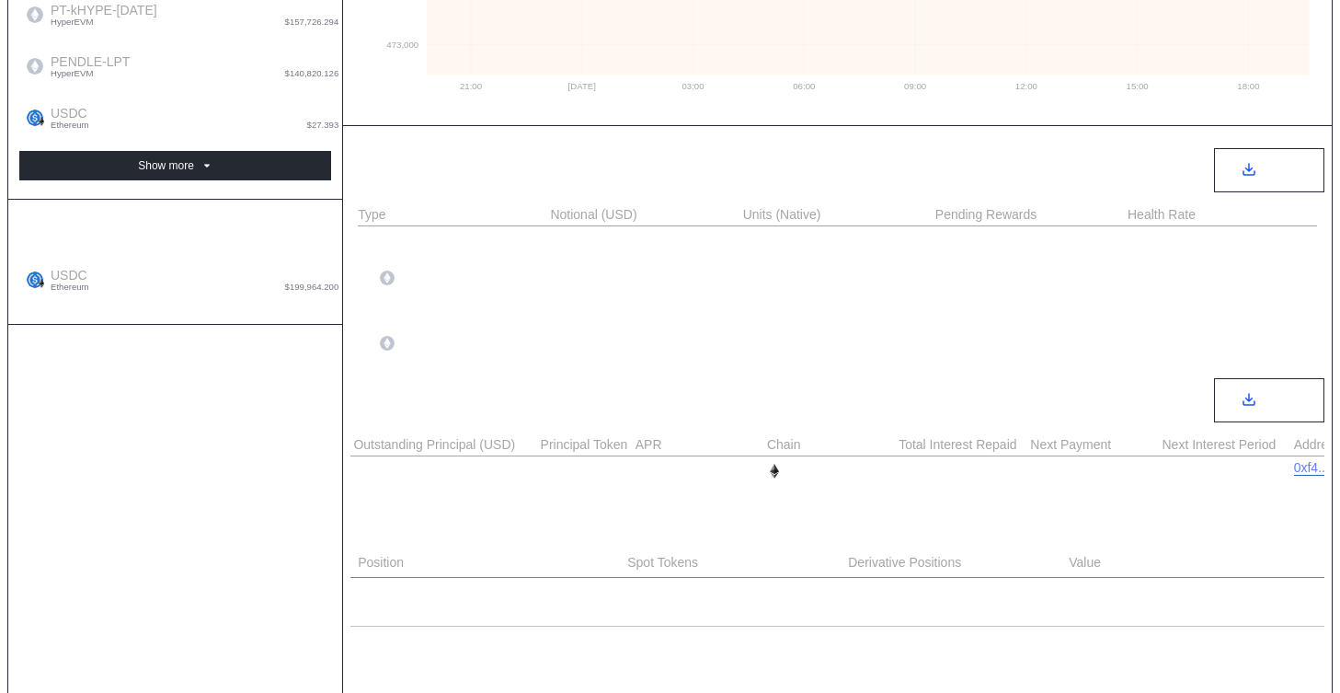
scroll to position [0, 844]
click at [1008, 469] on div "3,123.288" at bounding box center [1016, 471] width 70 height 15
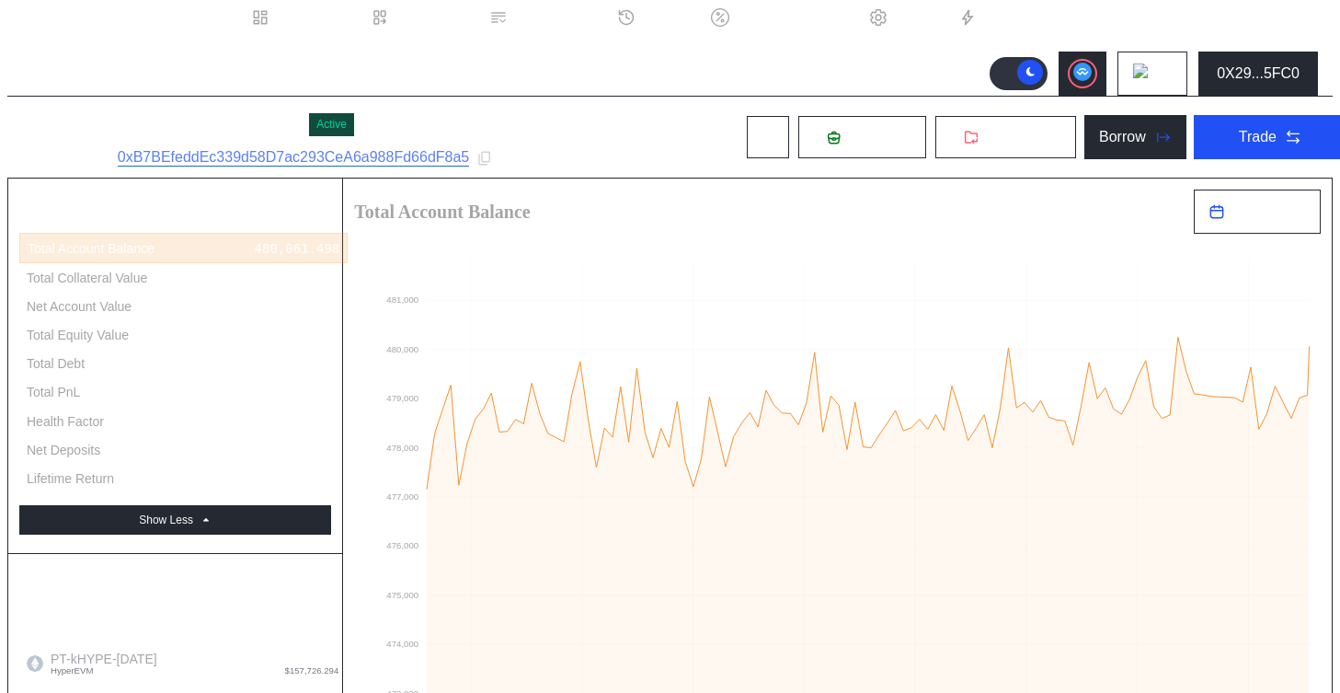
scroll to position [0, 0]
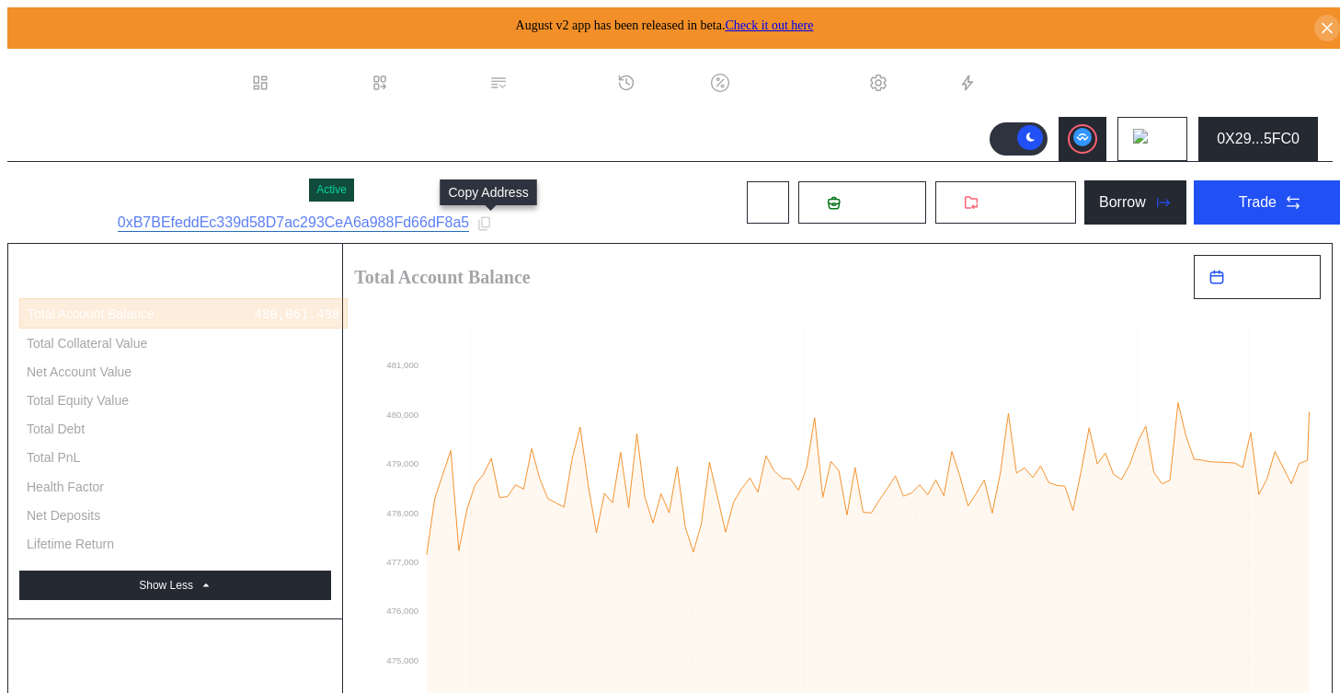
click at [491, 221] on icon at bounding box center [485, 223] width 17 height 17
